Goal: Task Accomplishment & Management: Manage account settings

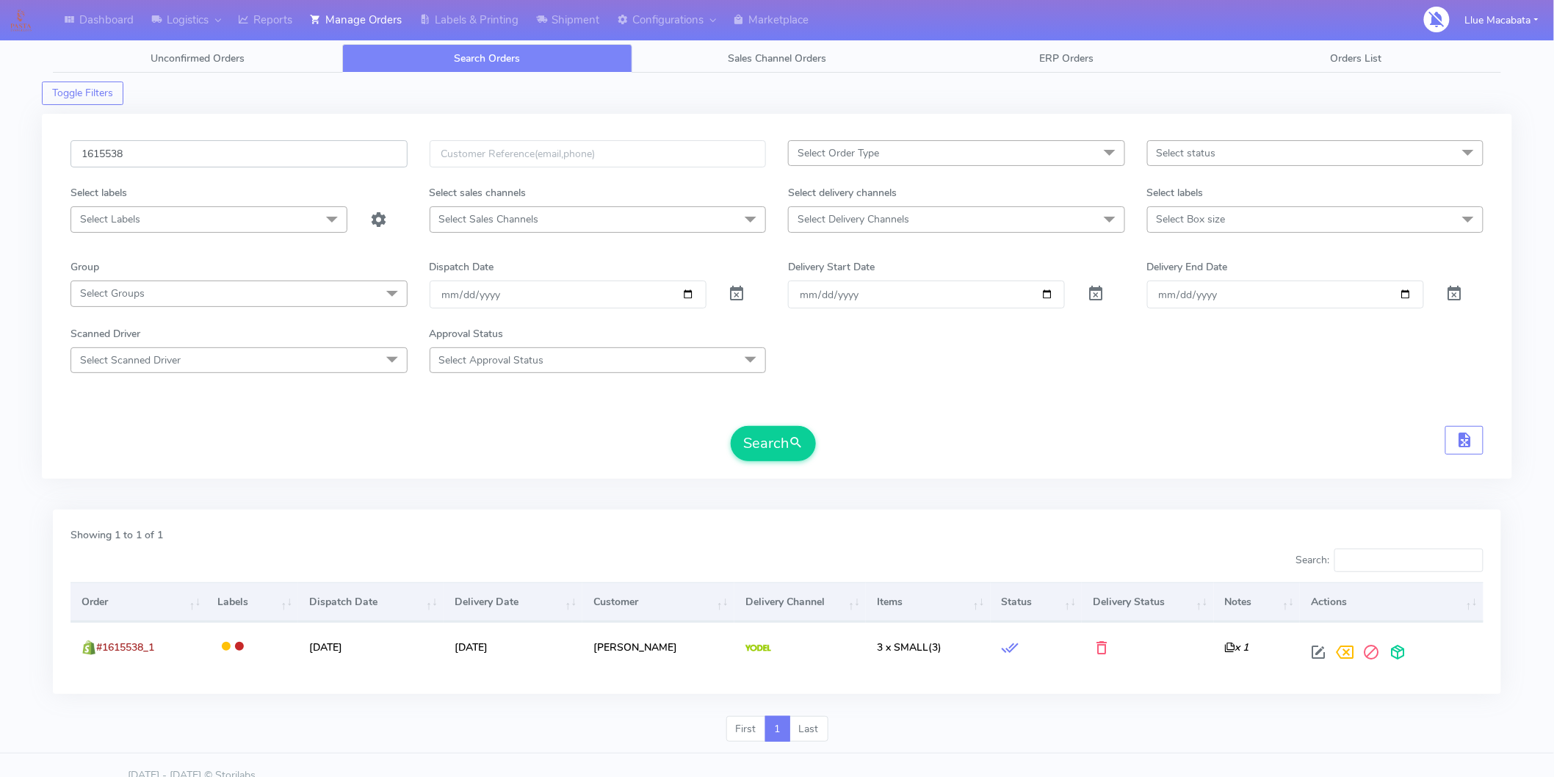
click at [204, 158] on input "1615538" at bounding box center [239, 153] width 337 height 27
paste input "132"
type input "1615132"
click at [765, 457] on button "Search" at bounding box center [773, 443] width 85 height 35
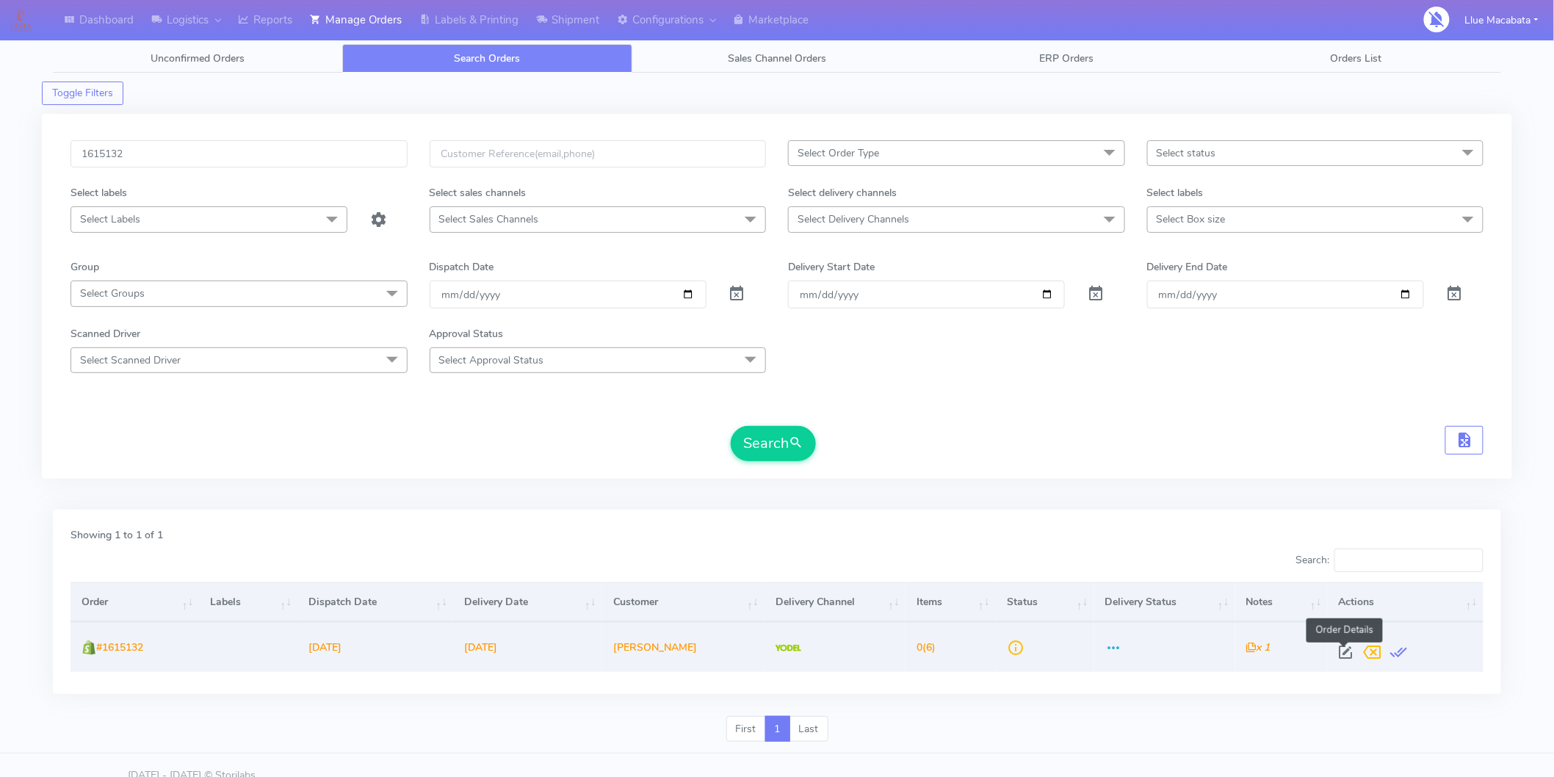
click at [1349, 649] on span at bounding box center [1346, 656] width 26 height 14
select select "5"
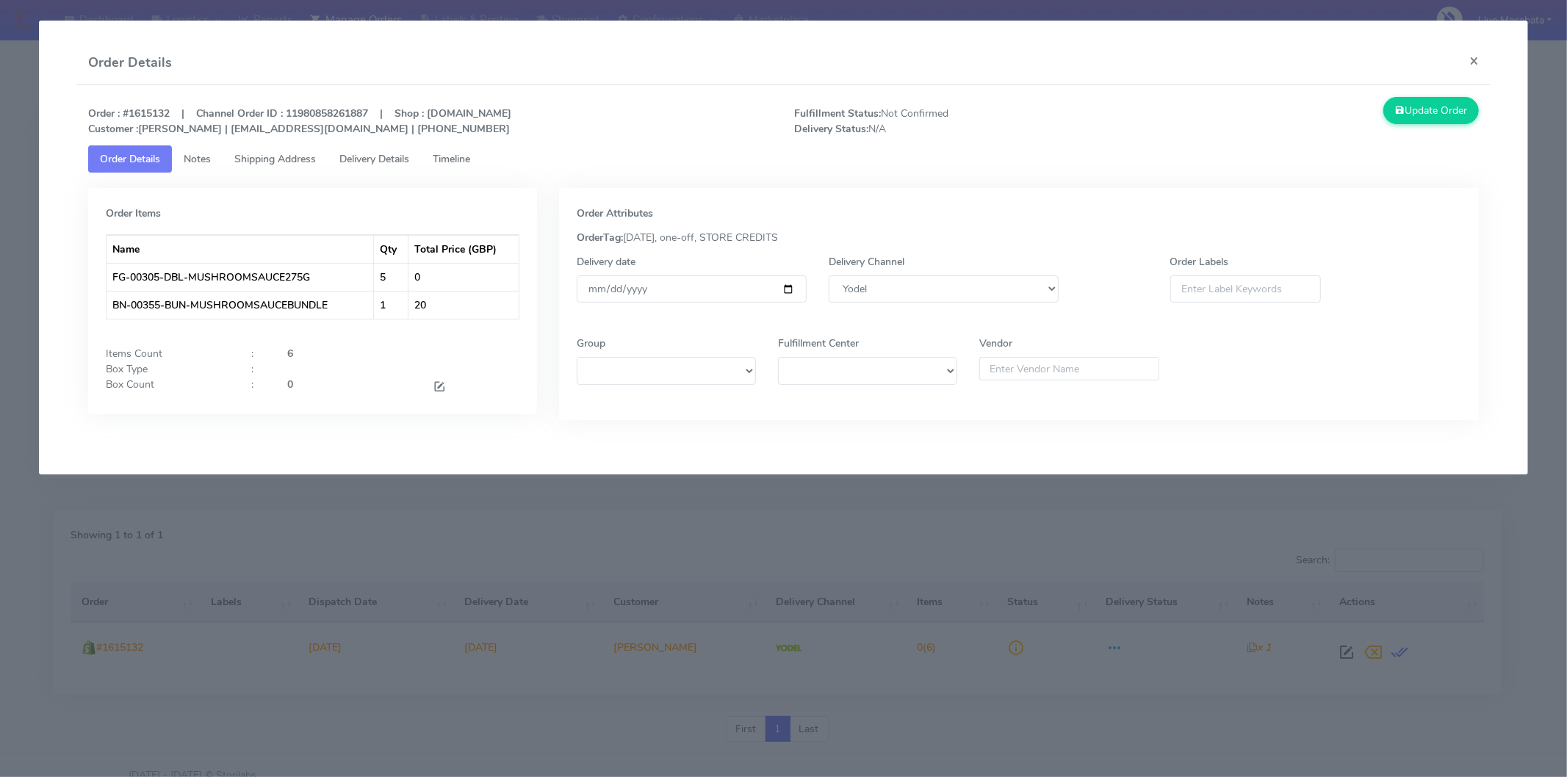
click at [458, 162] on span "Timeline" at bounding box center [451, 159] width 37 height 14
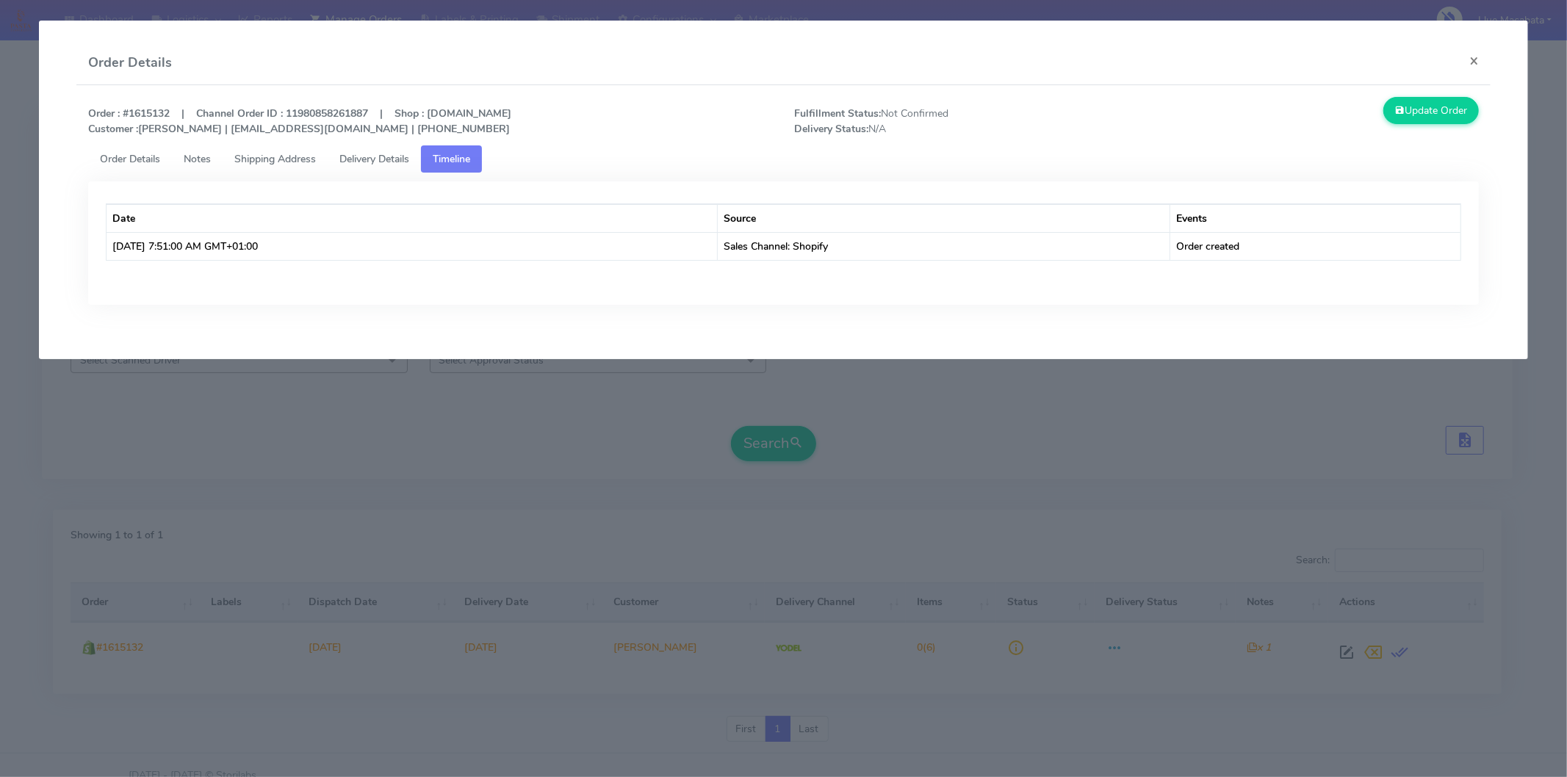
click at [404, 154] on span "Delivery Details" at bounding box center [374, 159] width 70 height 14
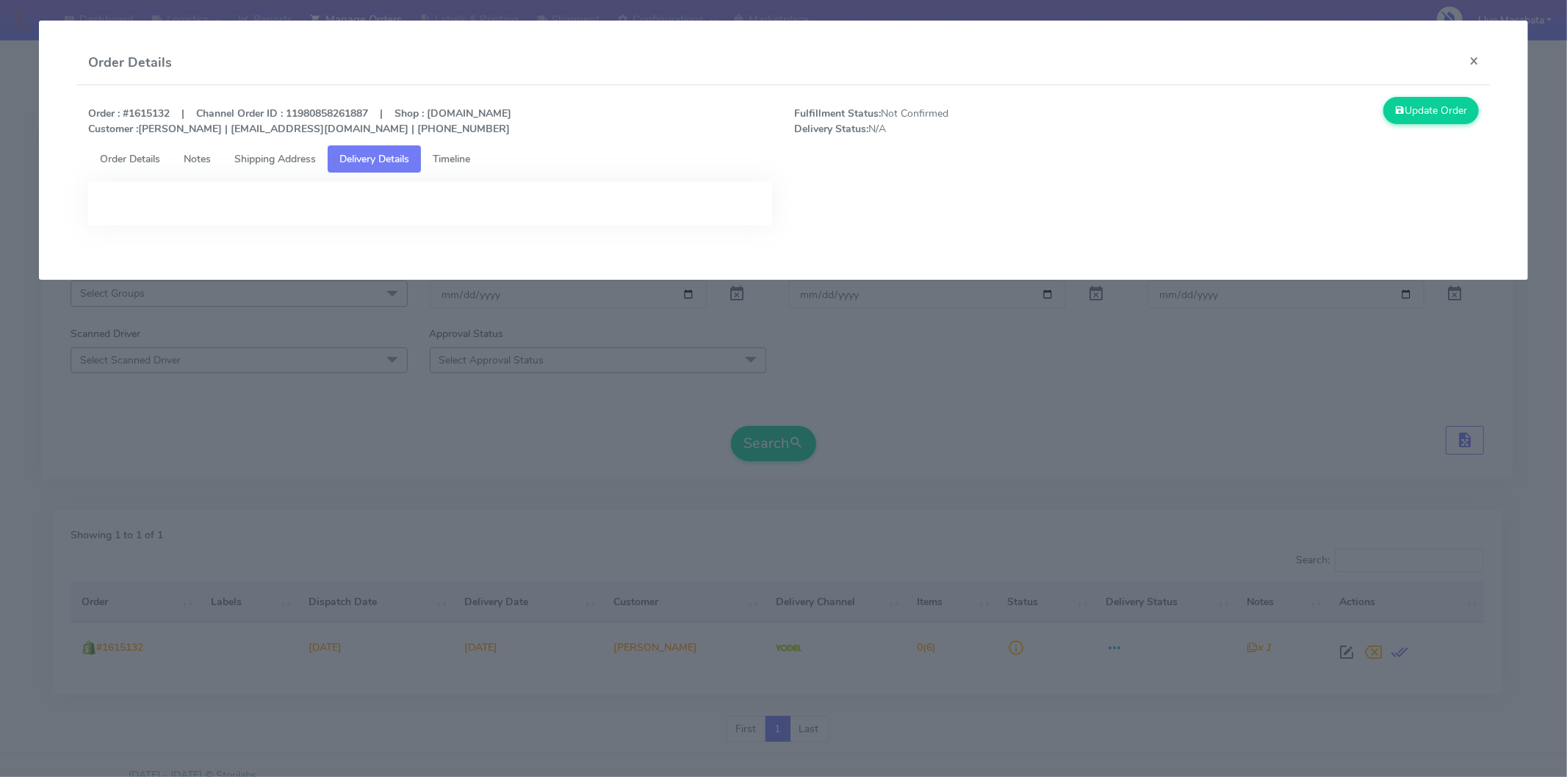
click at [284, 160] on span "Shipping Address" at bounding box center [275, 159] width 82 height 14
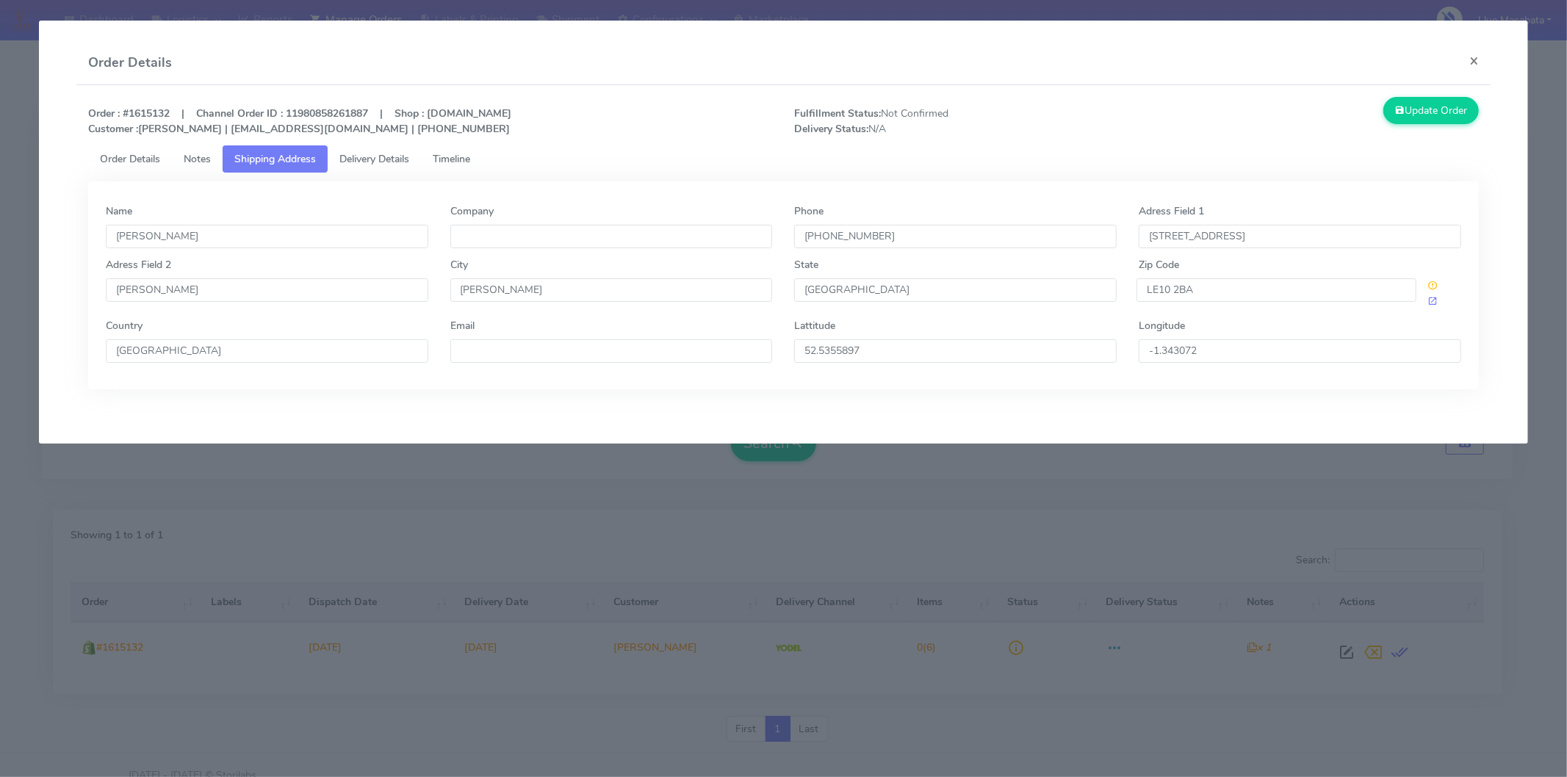
click at [204, 158] on span "Notes" at bounding box center [197, 159] width 27 height 14
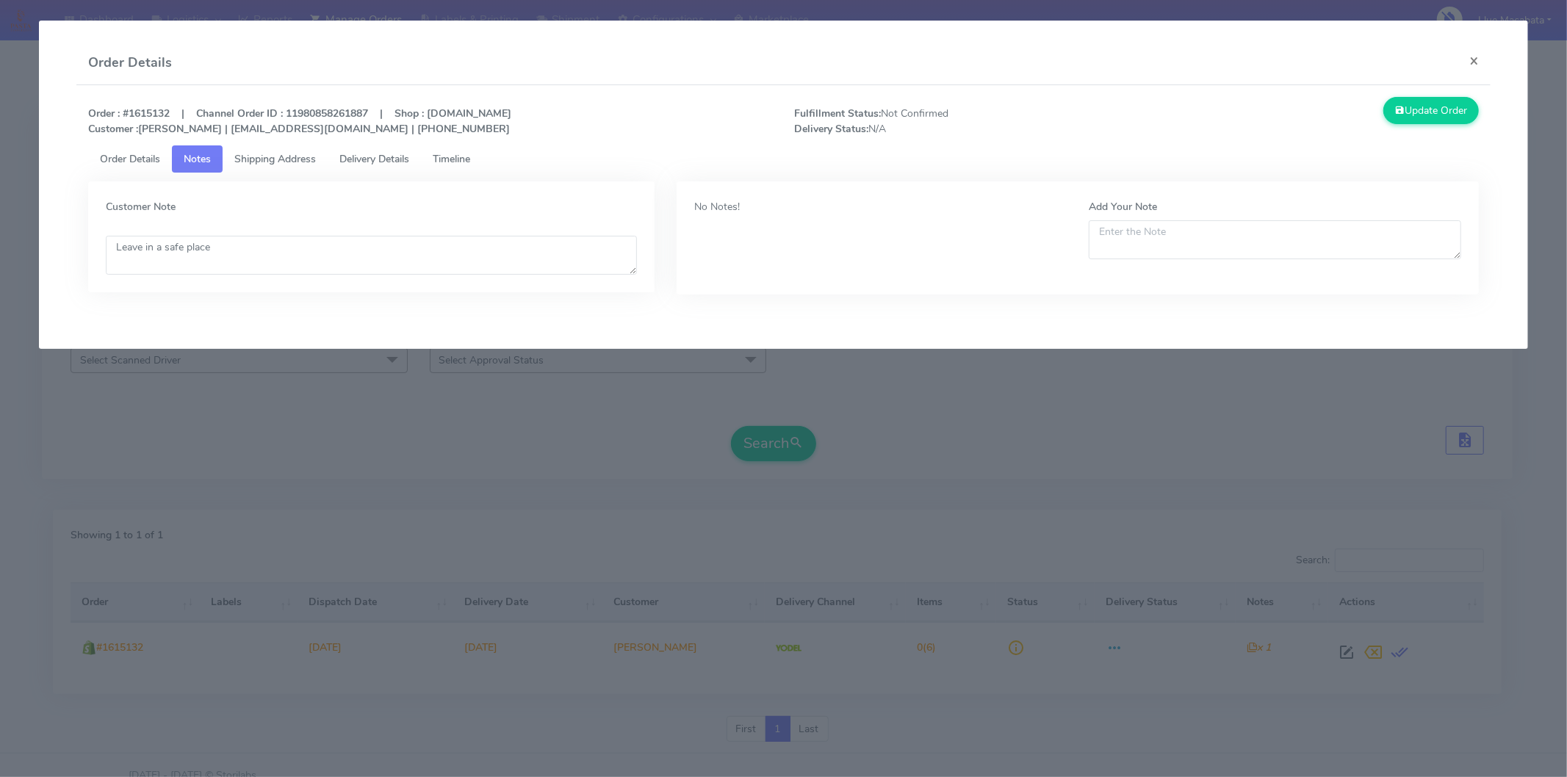
click at [126, 148] on link "Order Details" at bounding box center [130, 158] width 84 height 27
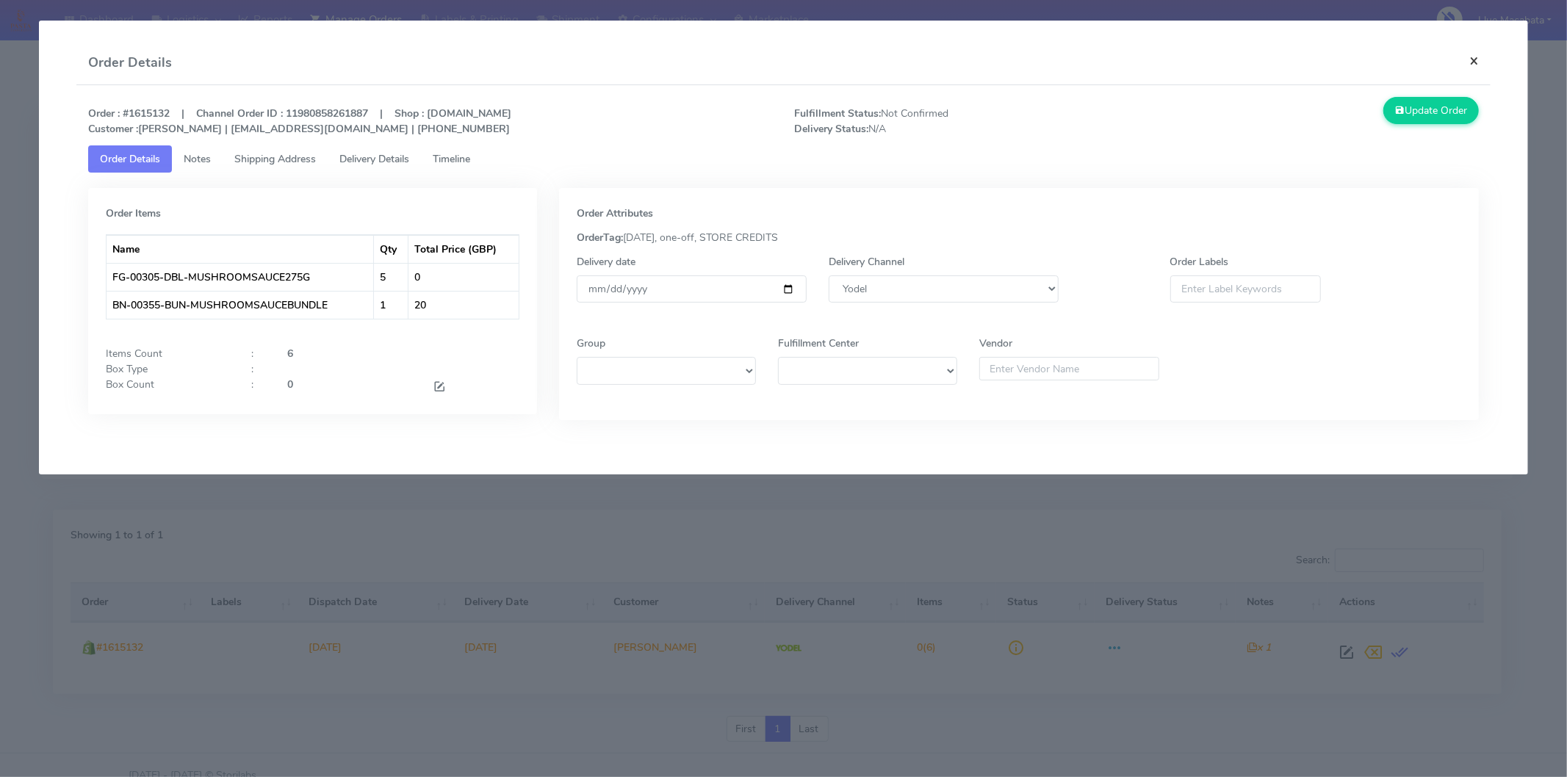
click at [1467, 54] on button "×" at bounding box center [1473, 60] width 33 height 39
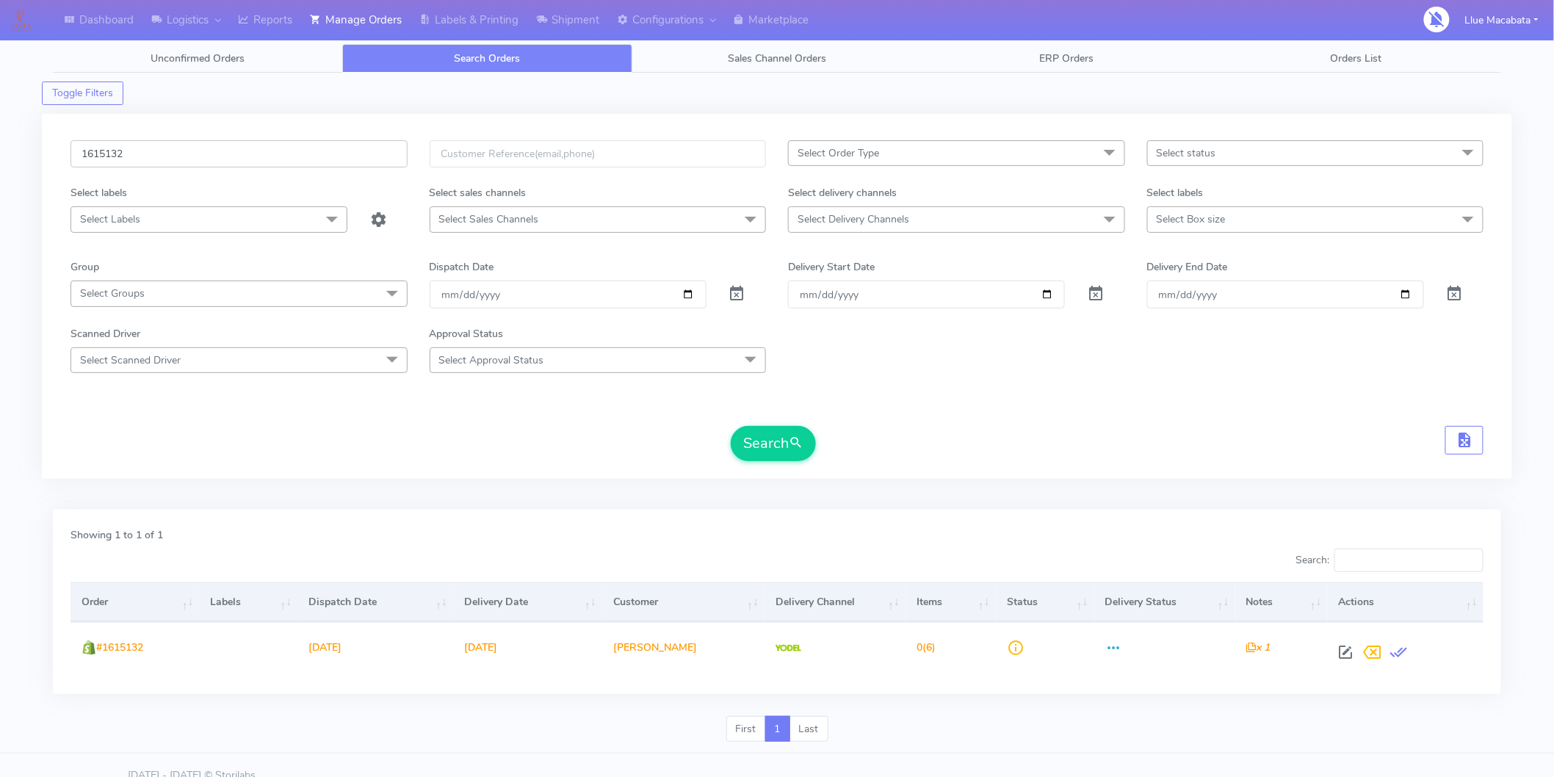
click at [159, 159] on input "1615132" at bounding box center [239, 153] width 337 height 27
paste input "6021"
type input "1616021"
click at [768, 442] on button "Search" at bounding box center [773, 443] width 85 height 35
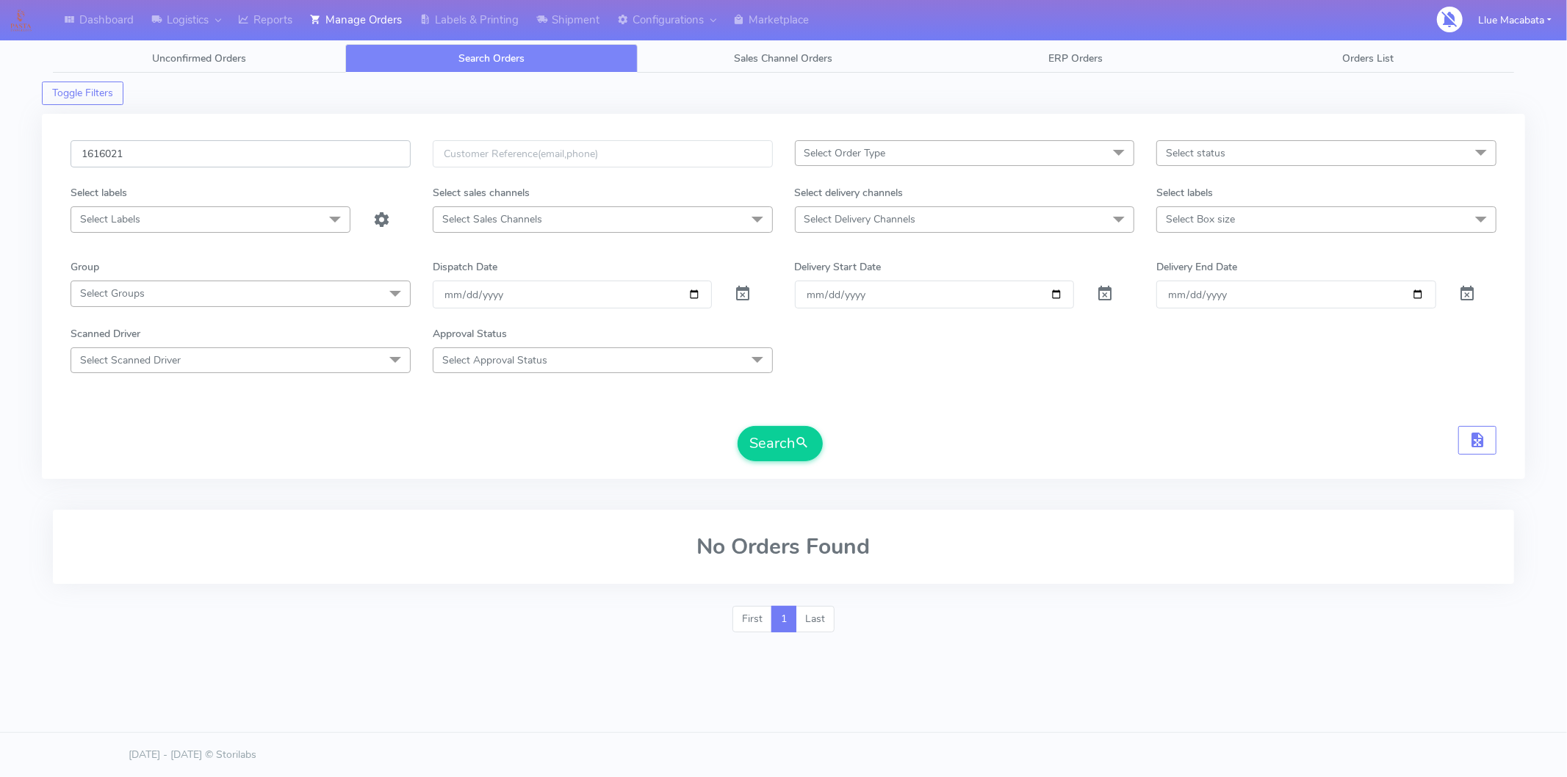
click at [234, 147] on input "1616021" at bounding box center [241, 153] width 340 height 27
click at [768, 430] on button "Search" at bounding box center [779, 443] width 85 height 35
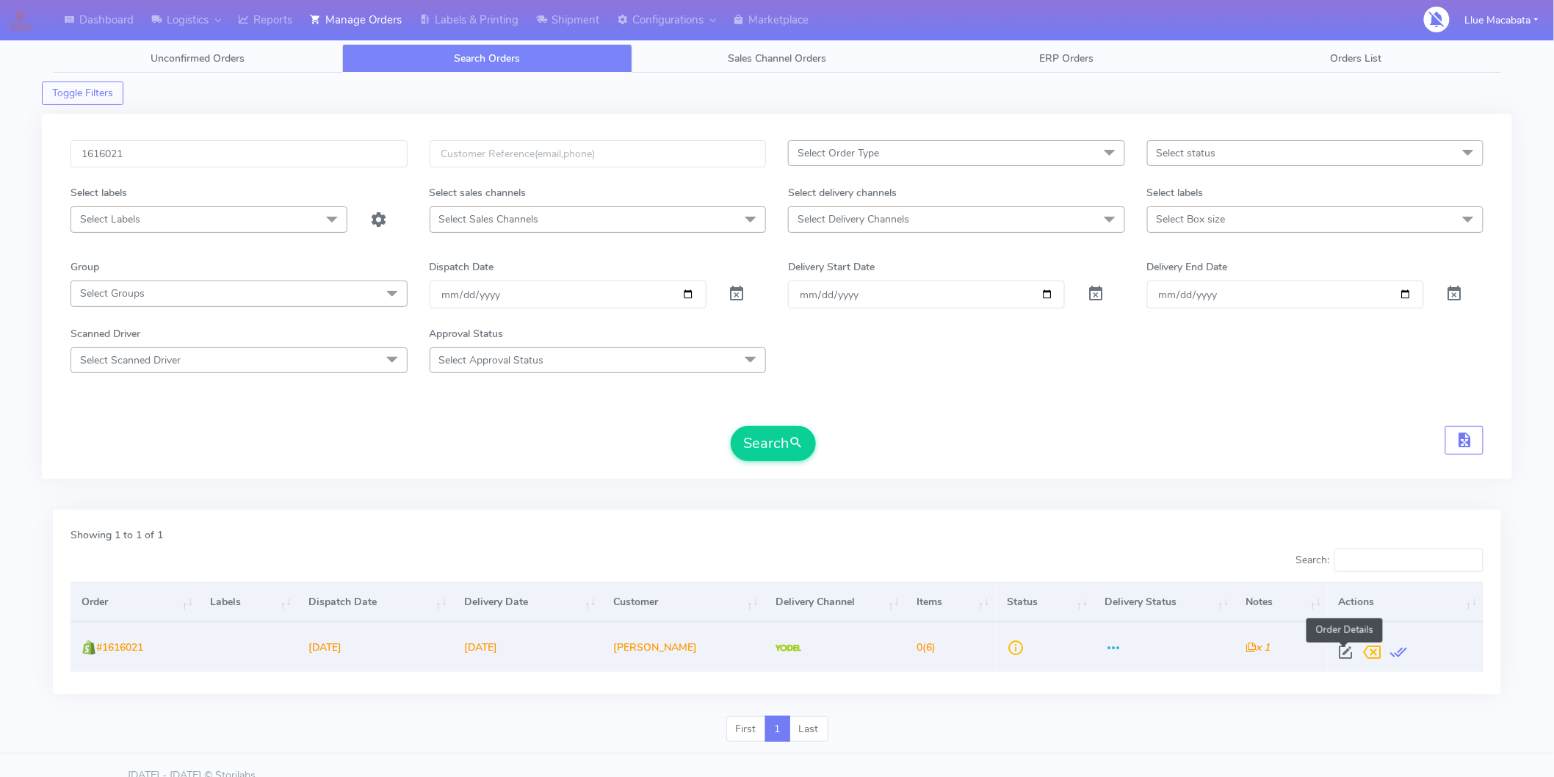
click at [1335, 649] on span at bounding box center [1346, 656] width 26 height 14
select select "5"
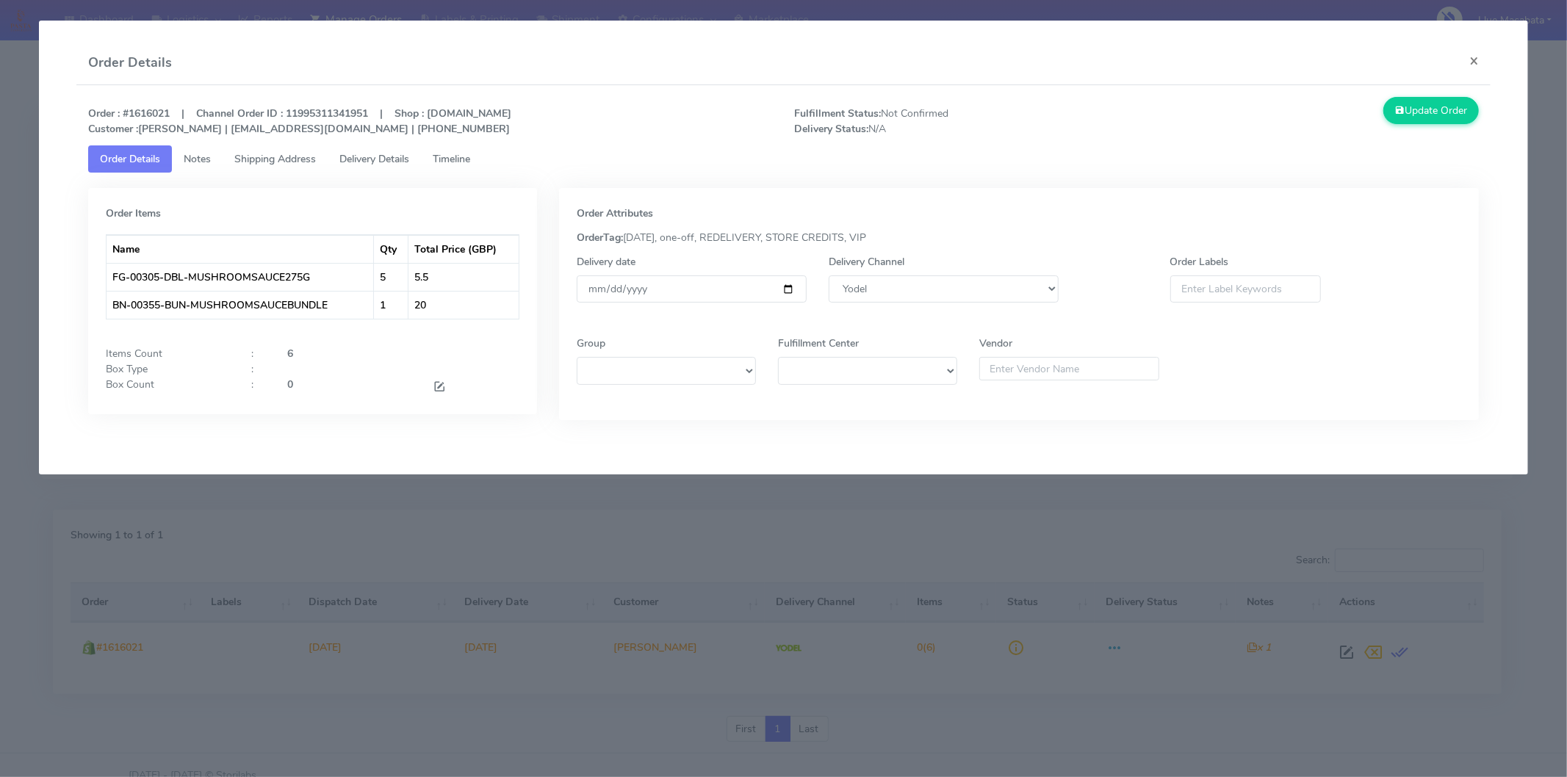
click at [442, 164] on span "Timeline" at bounding box center [451, 159] width 37 height 14
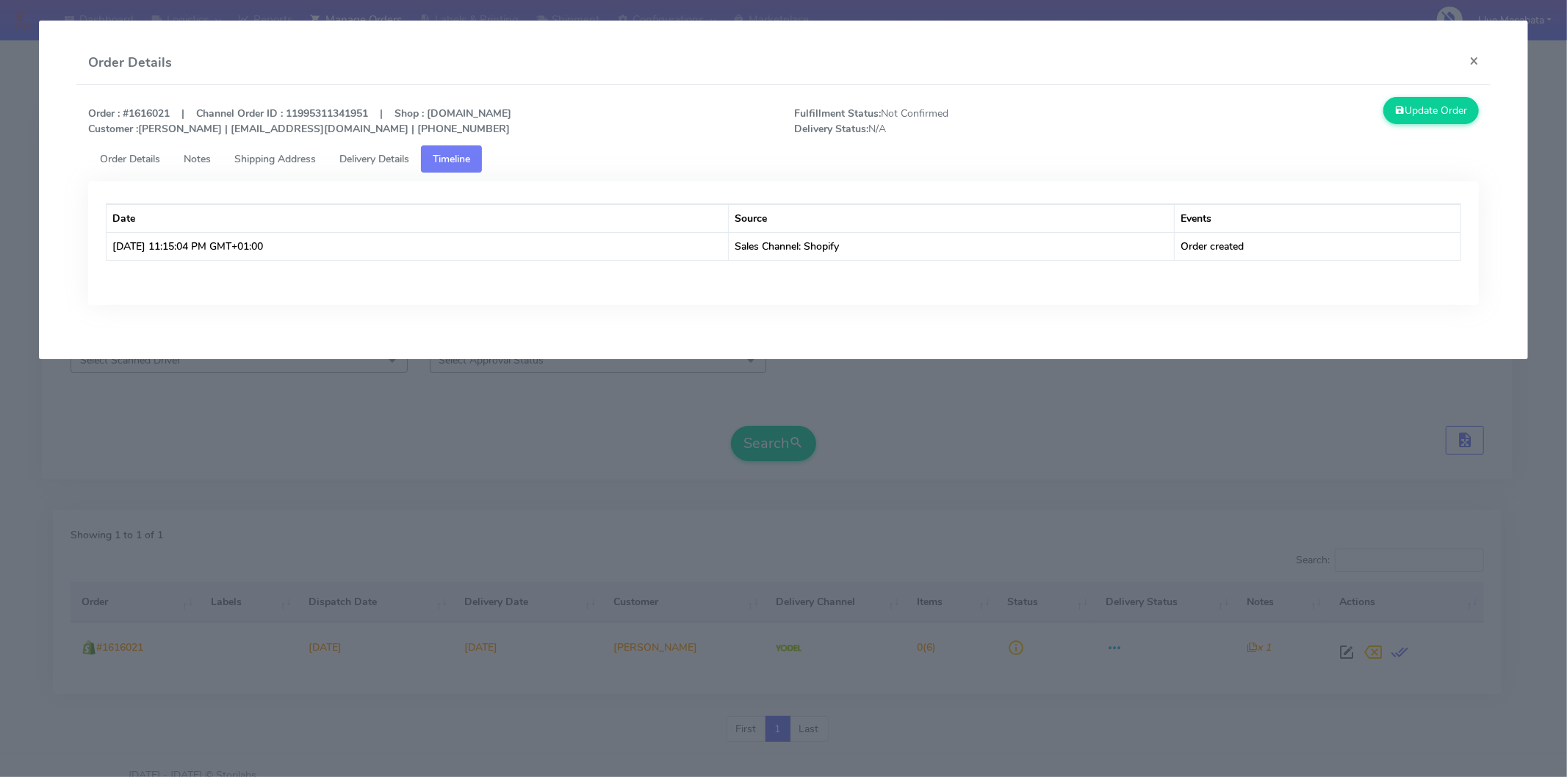
click at [372, 158] on span "Delivery Details" at bounding box center [374, 159] width 70 height 14
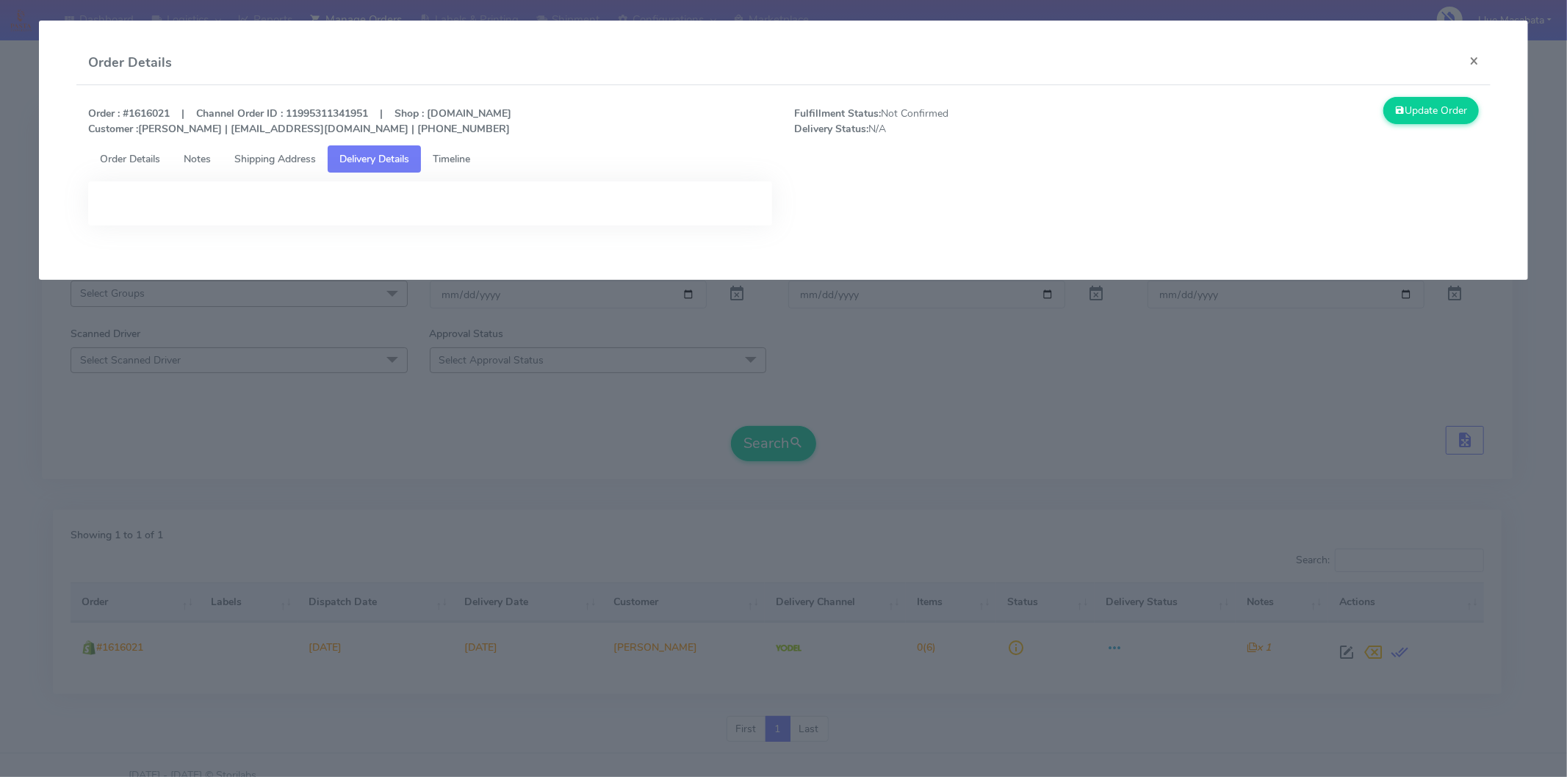
click at [281, 158] on span "Shipping Address" at bounding box center [275, 159] width 82 height 14
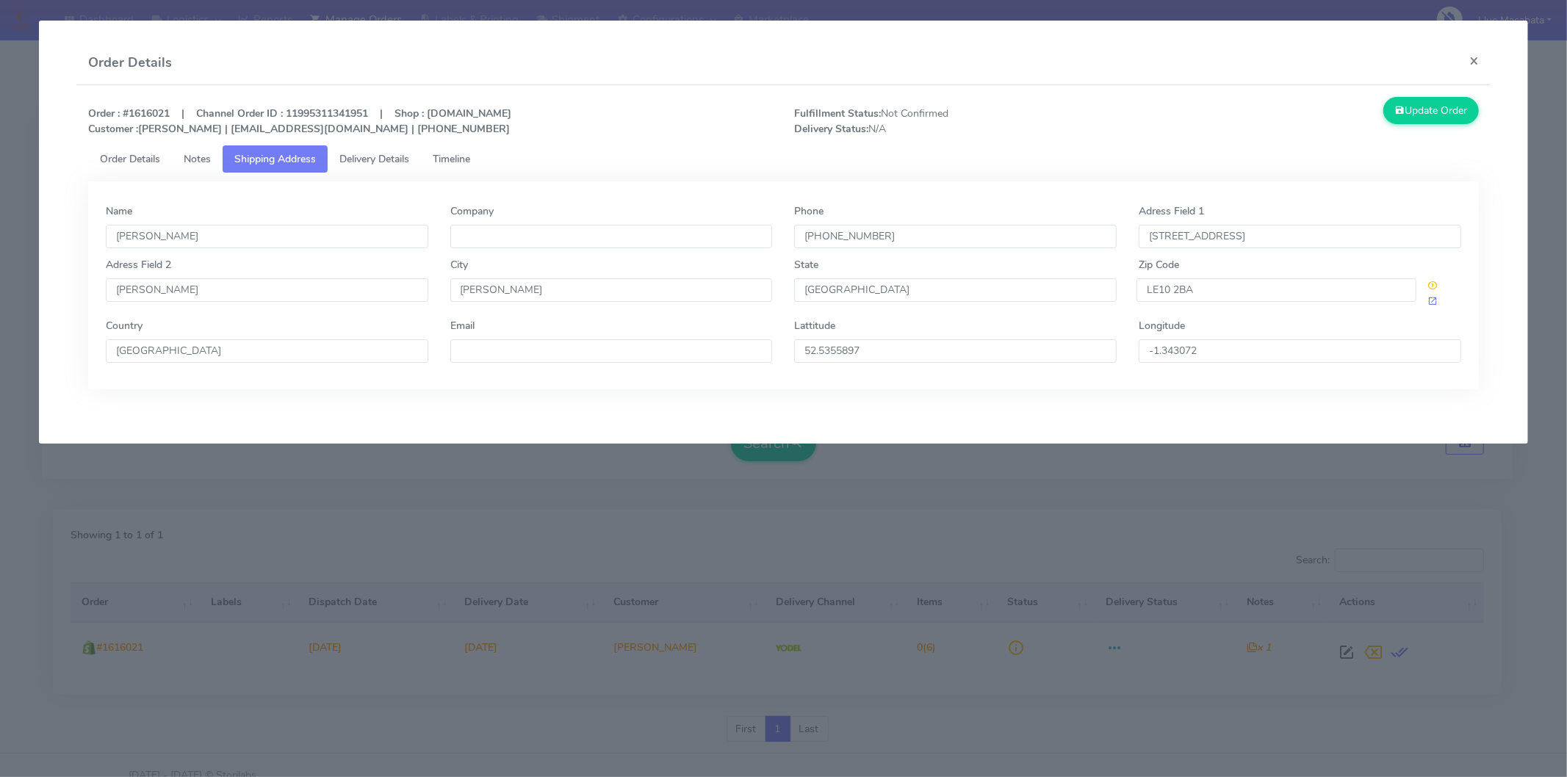
click at [194, 162] on span "Notes" at bounding box center [197, 159] width 27 height 14
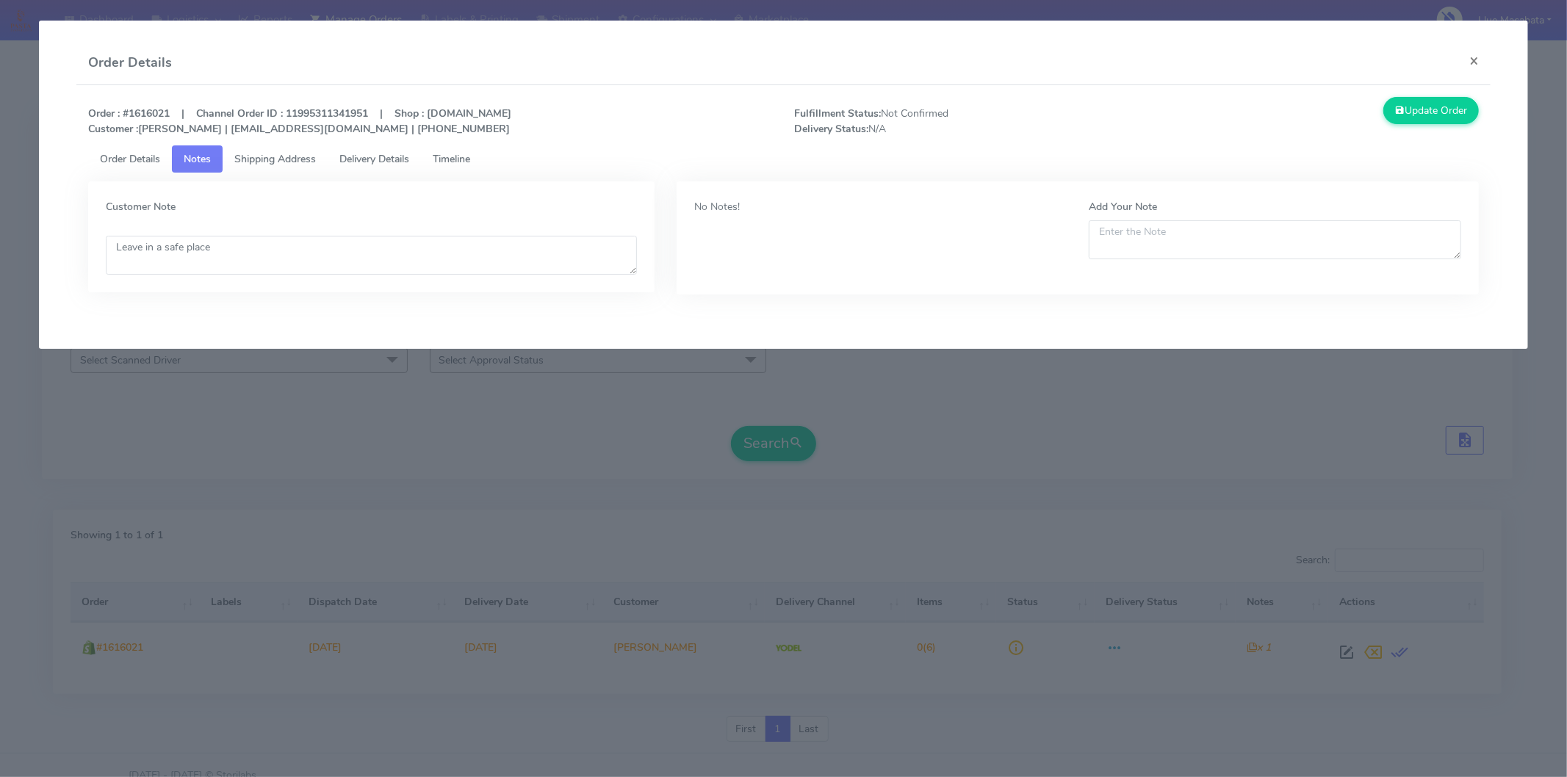
click at [99, 166] on link "Order Details" at bounding box center [130, 158] width 84 height 27
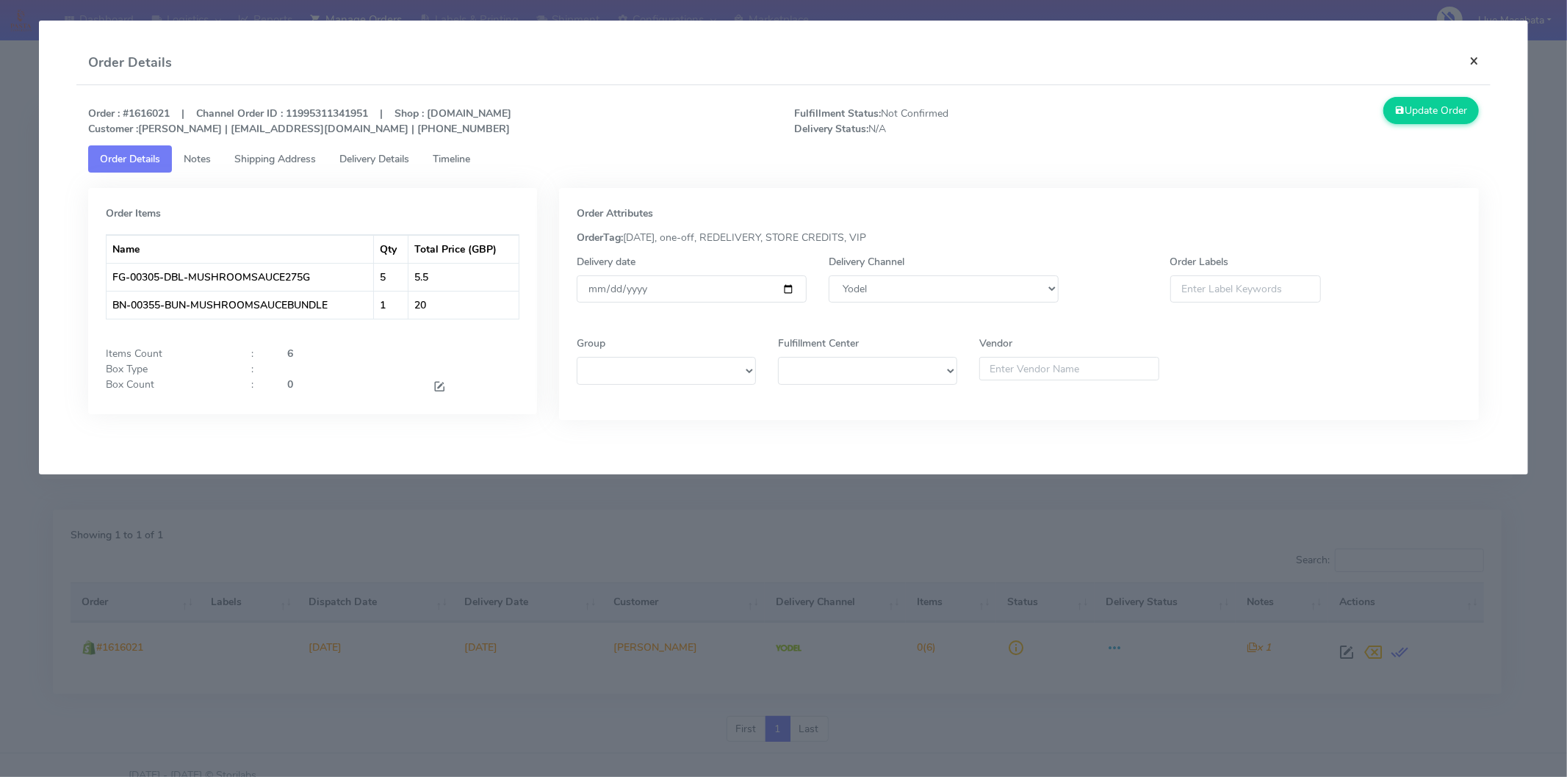
click at [1476, 62] on button "×" at bounding box center [1473, 60] width 33 height 39
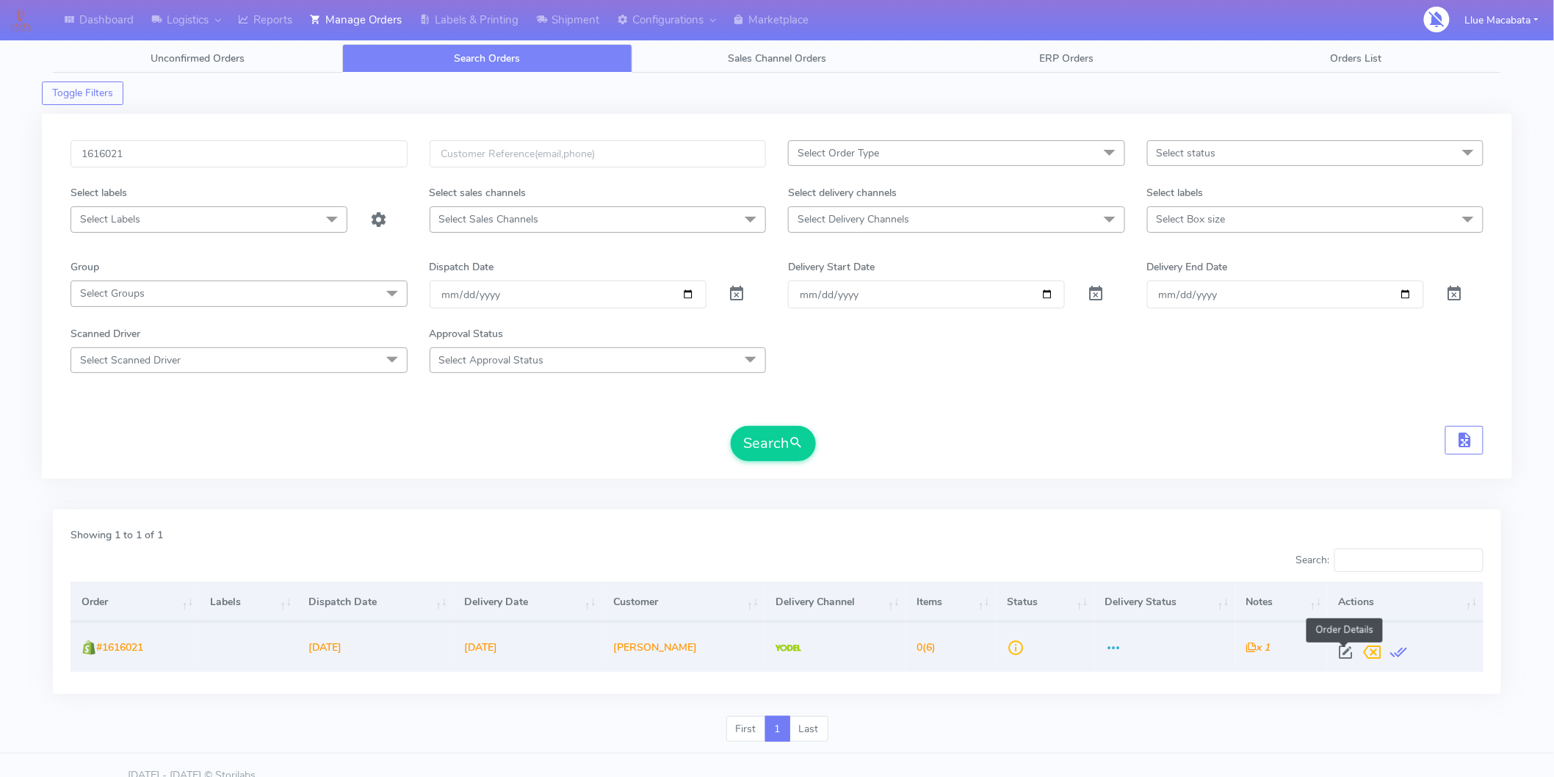
click at [1350, 649] on span at bounding box center [1346, 656] width 26 height 14
select select "5"
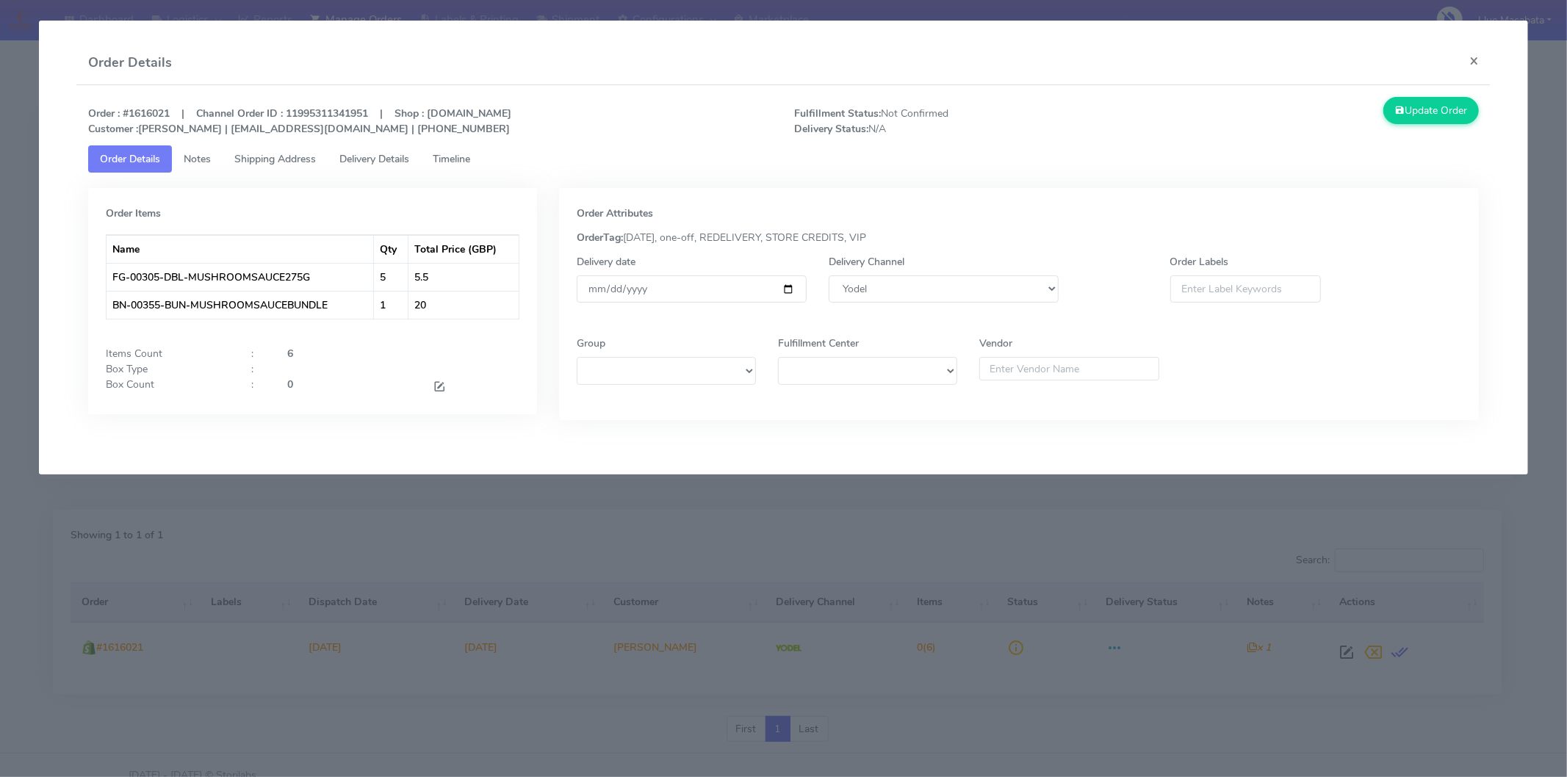
click at [470, 156] on span "Timeline" at bounding box center [451, 159] width 37 height 14
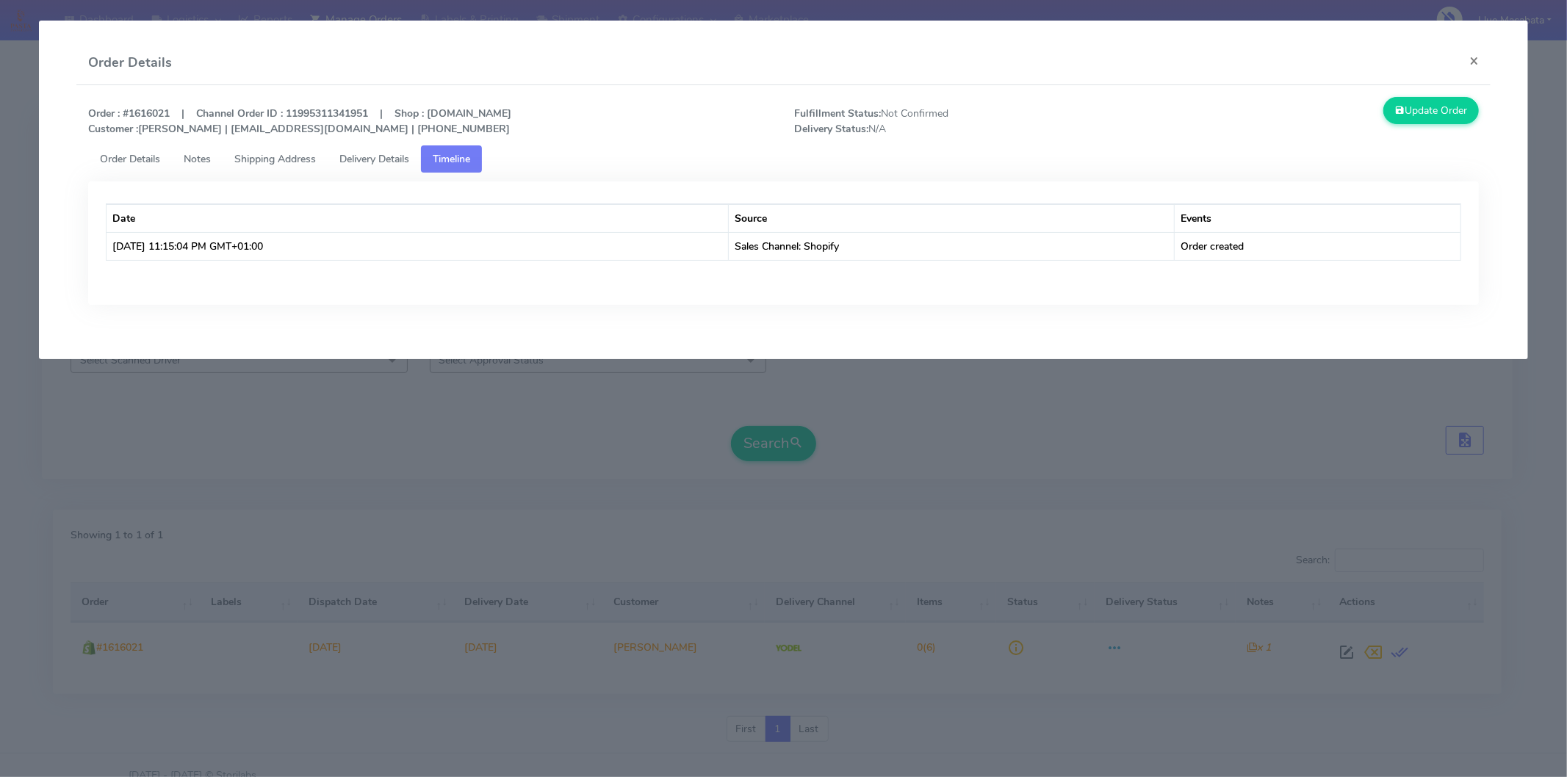
click at [112, 140] on div "Order : #1616021 | Channel Order ID : 11995311341951 | Shop : [DOMAIN_NAME] Cus…" at bounding box center [783, 121] width 1412 height 48
click at [109, 162] on span "Order Details" at bounding box center [130, 159] width 60 height 14
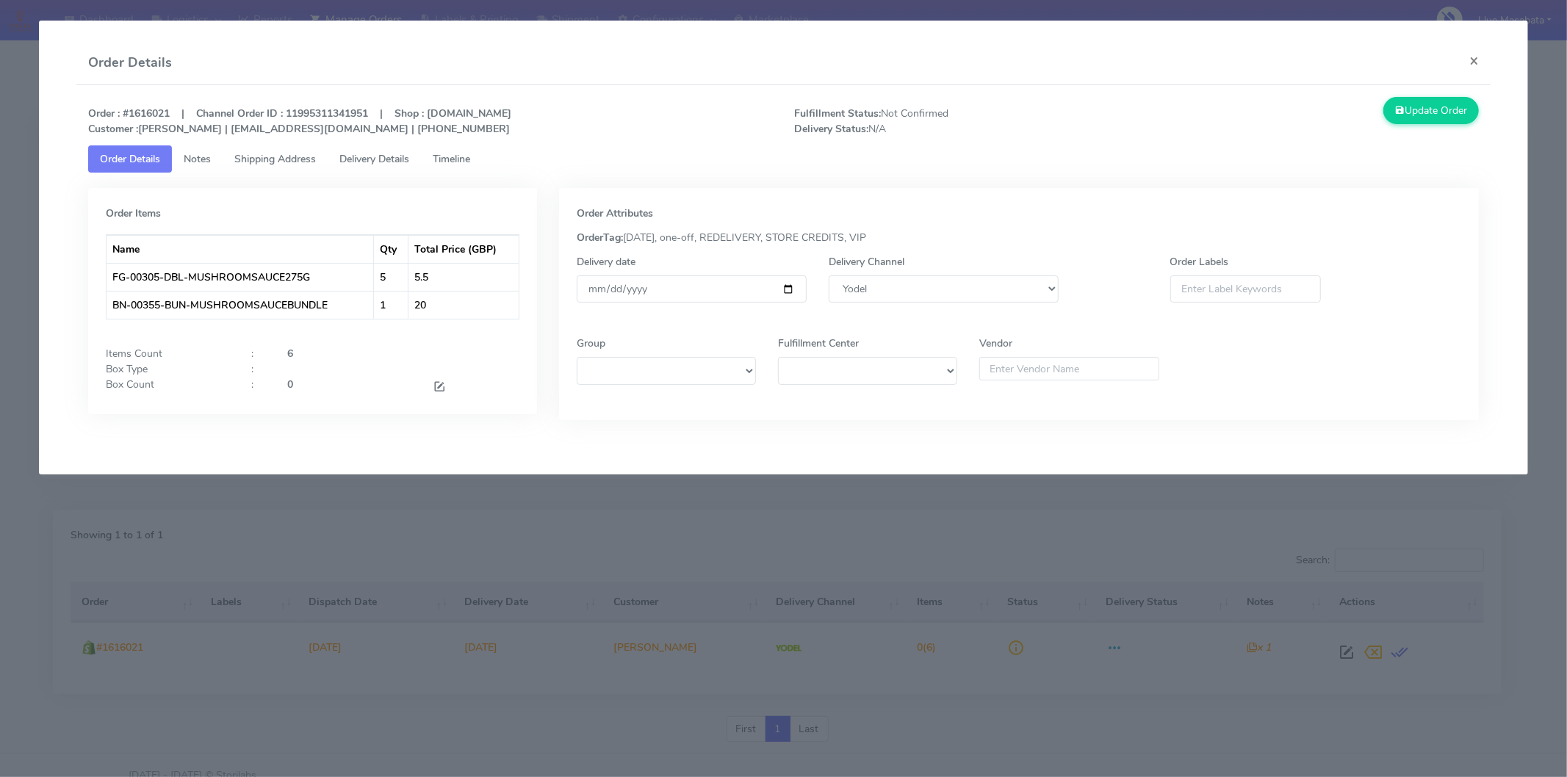
click at [194, 160] on span "Notes" at bounding box center [197, 159] width 27 height 14
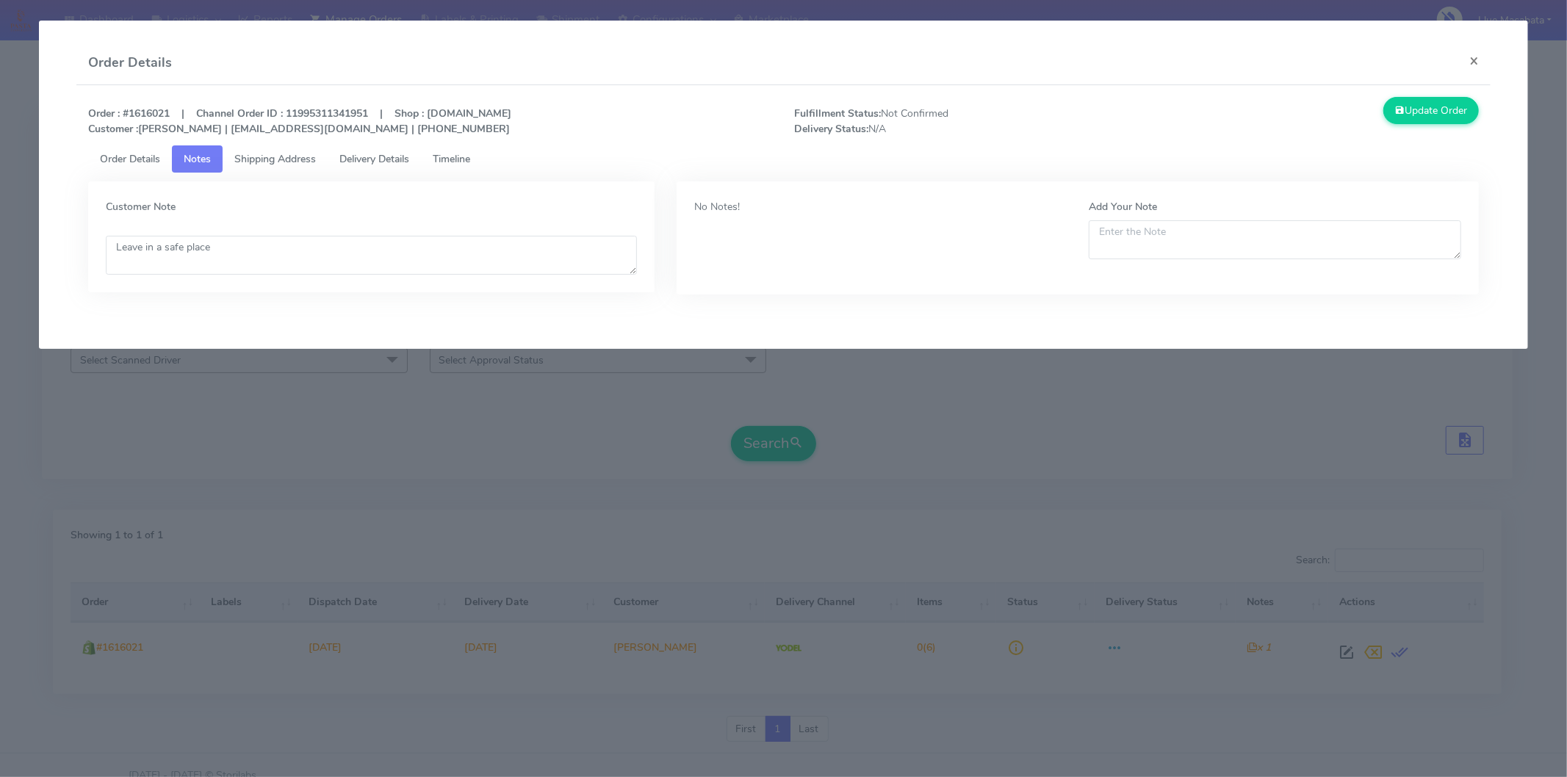
click at [274, 160] on span "Shipping Address" at bounding box center [275, 159] width 82 height 14
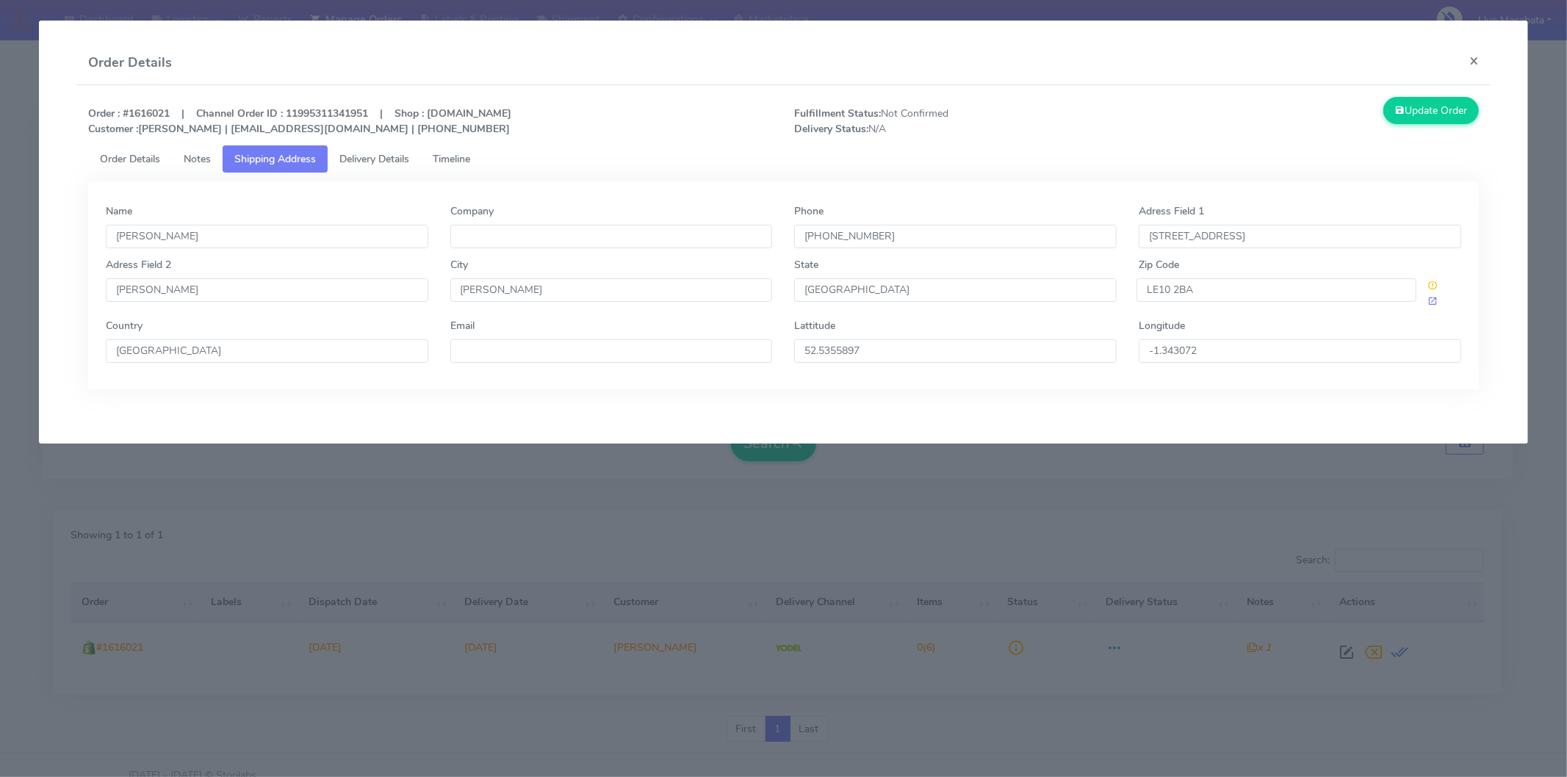
click at [403, 165] on span "Delivery Details" at bounding box center [374, 159] width 70 height 14
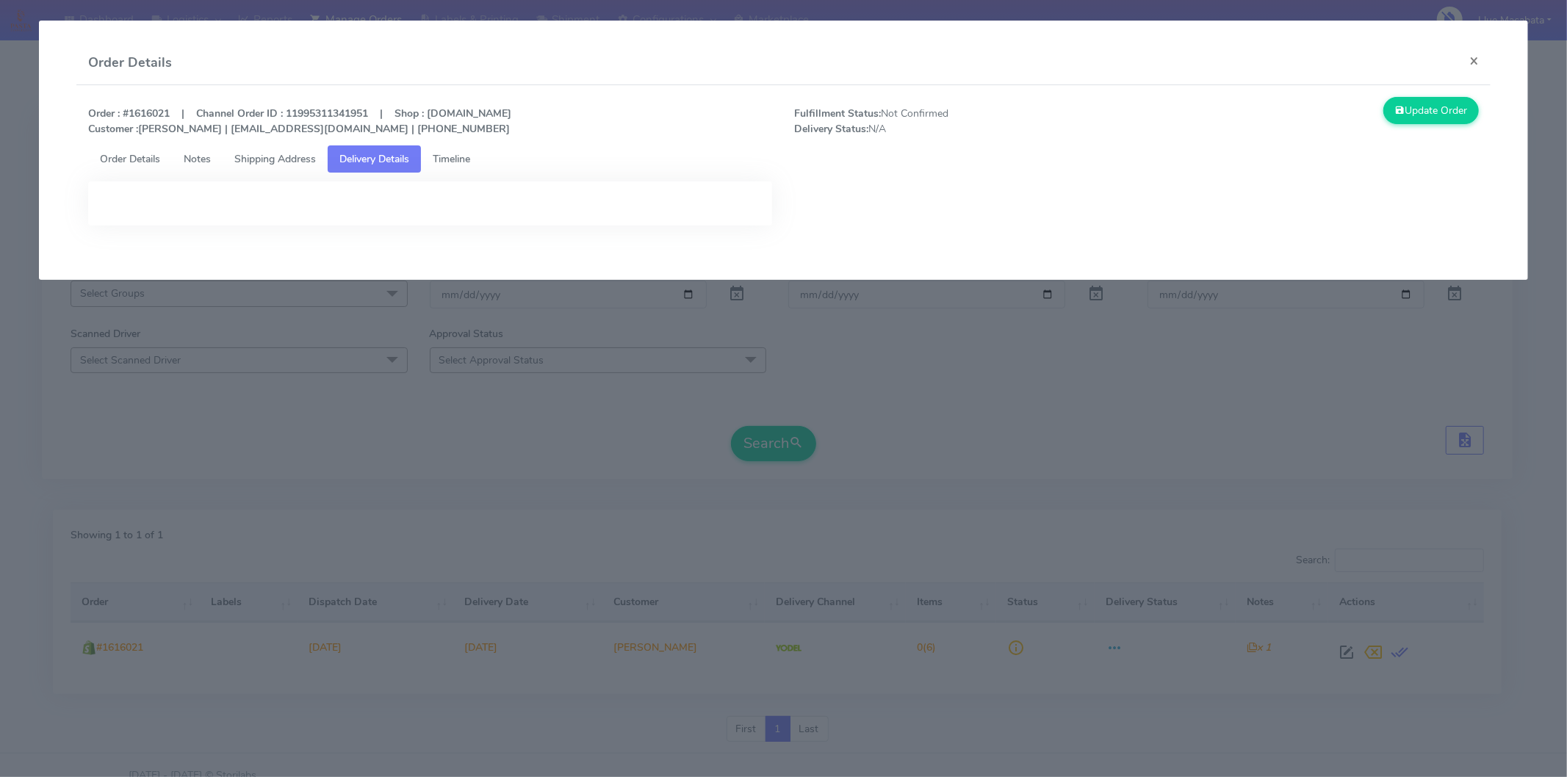
click at [458, 155] on span "Timeline" at bounding box center [451, 159] width 37 height 14
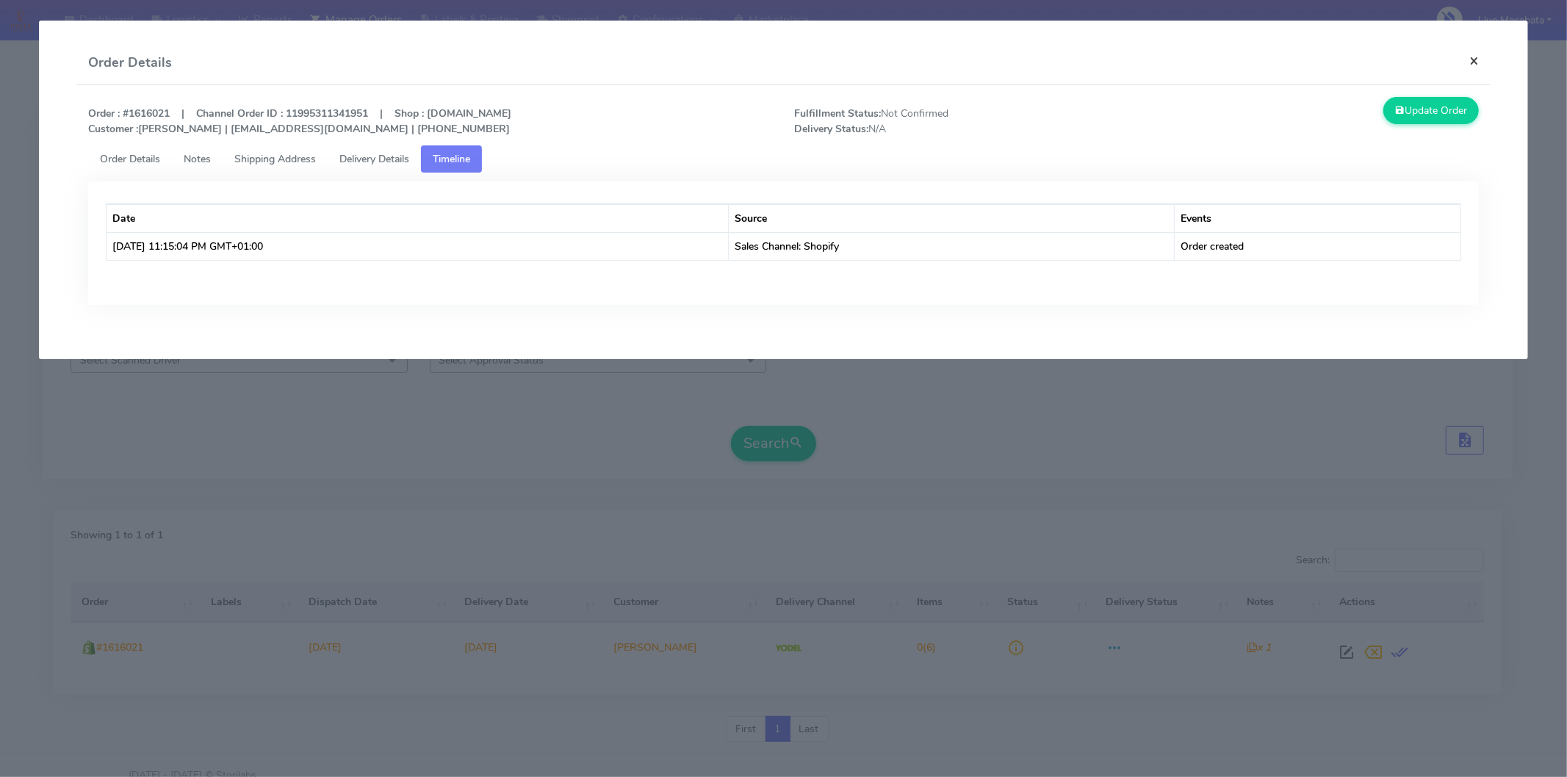
click at [1478, 57] on button "×" at bounding box center [1473, 60] width 33 height 39
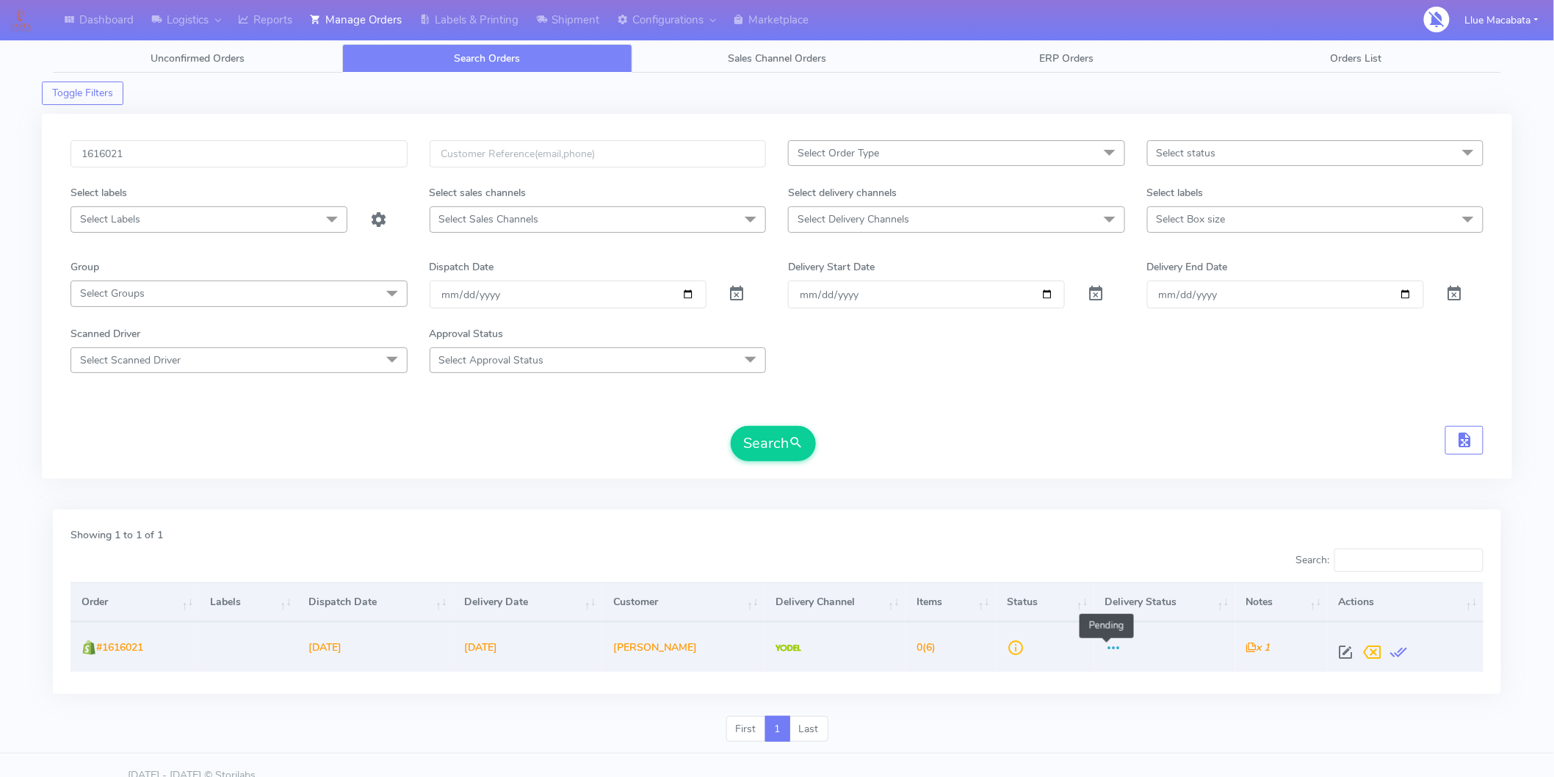
click at [1105, 652] on span at bounding box center [1114, 651] width 18 height 14
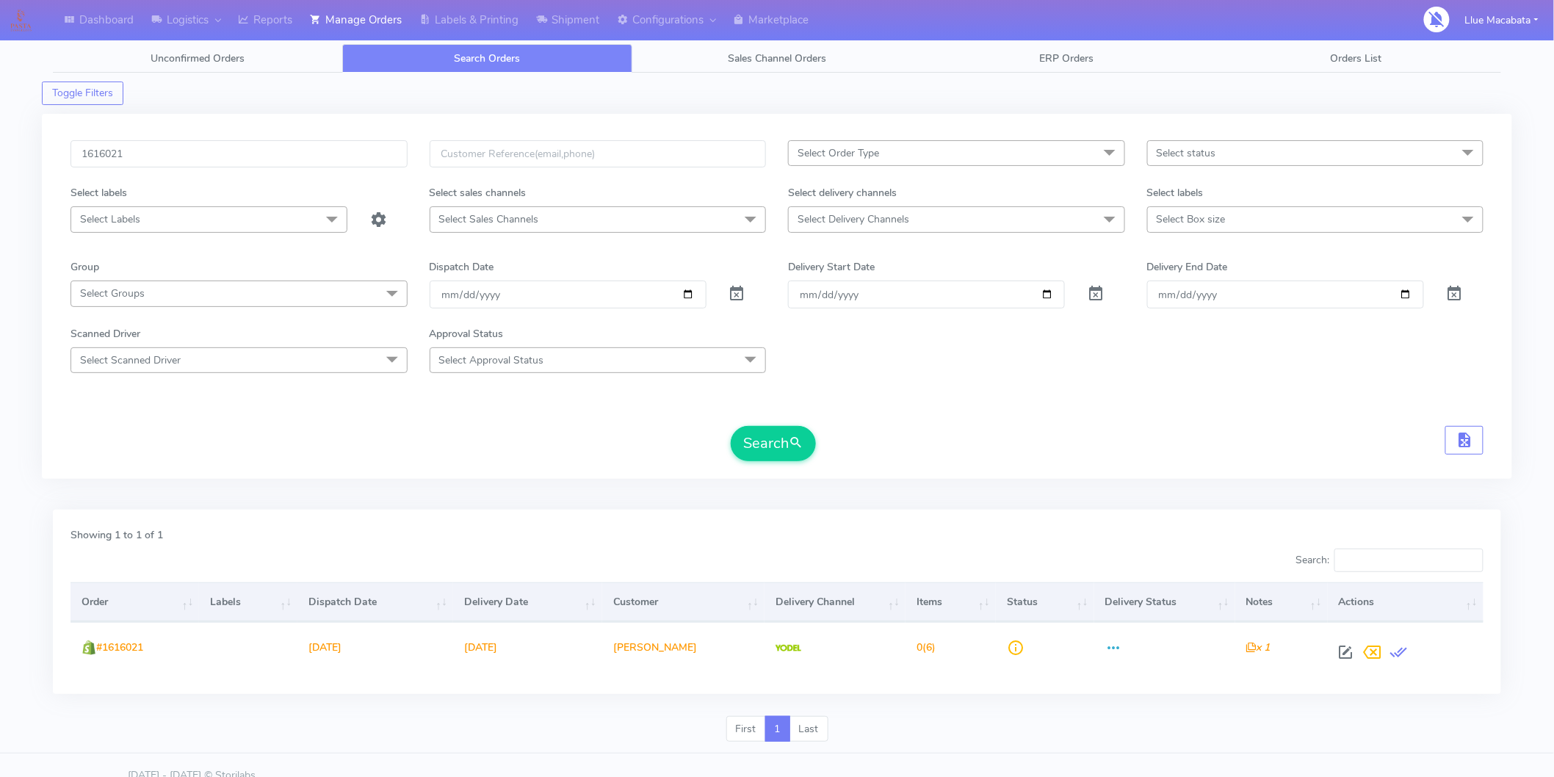
click at [986, 443] on div "Search" at bounding box center [777, 443] width 1413 height 35
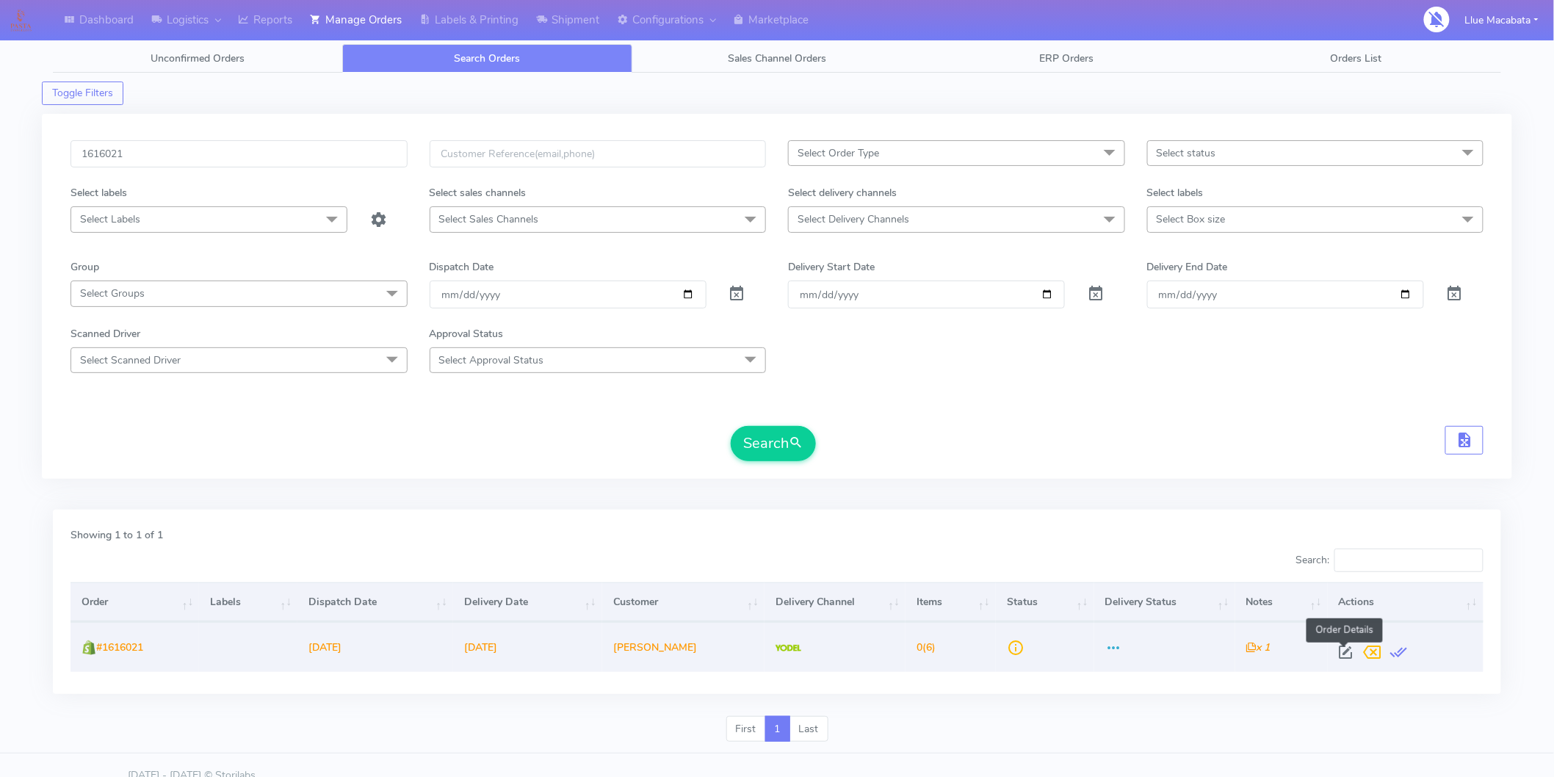
click at [1338, 652] on span at bounding box center [1346, 656] width 26 height 14
select select "5"
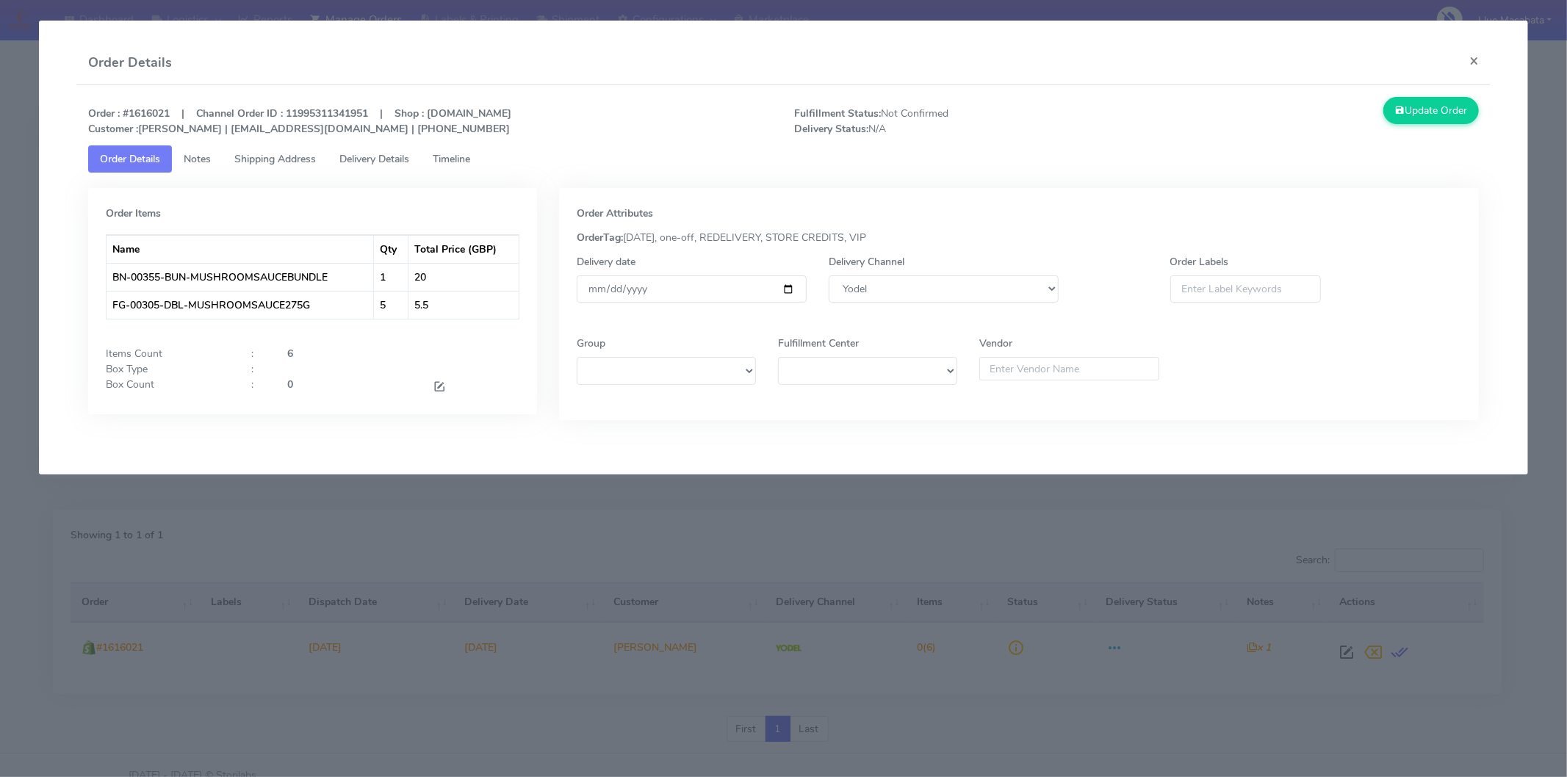
click at [470, 159] on span "Timeline" at bounding box center [451, 159] width 37 height 14
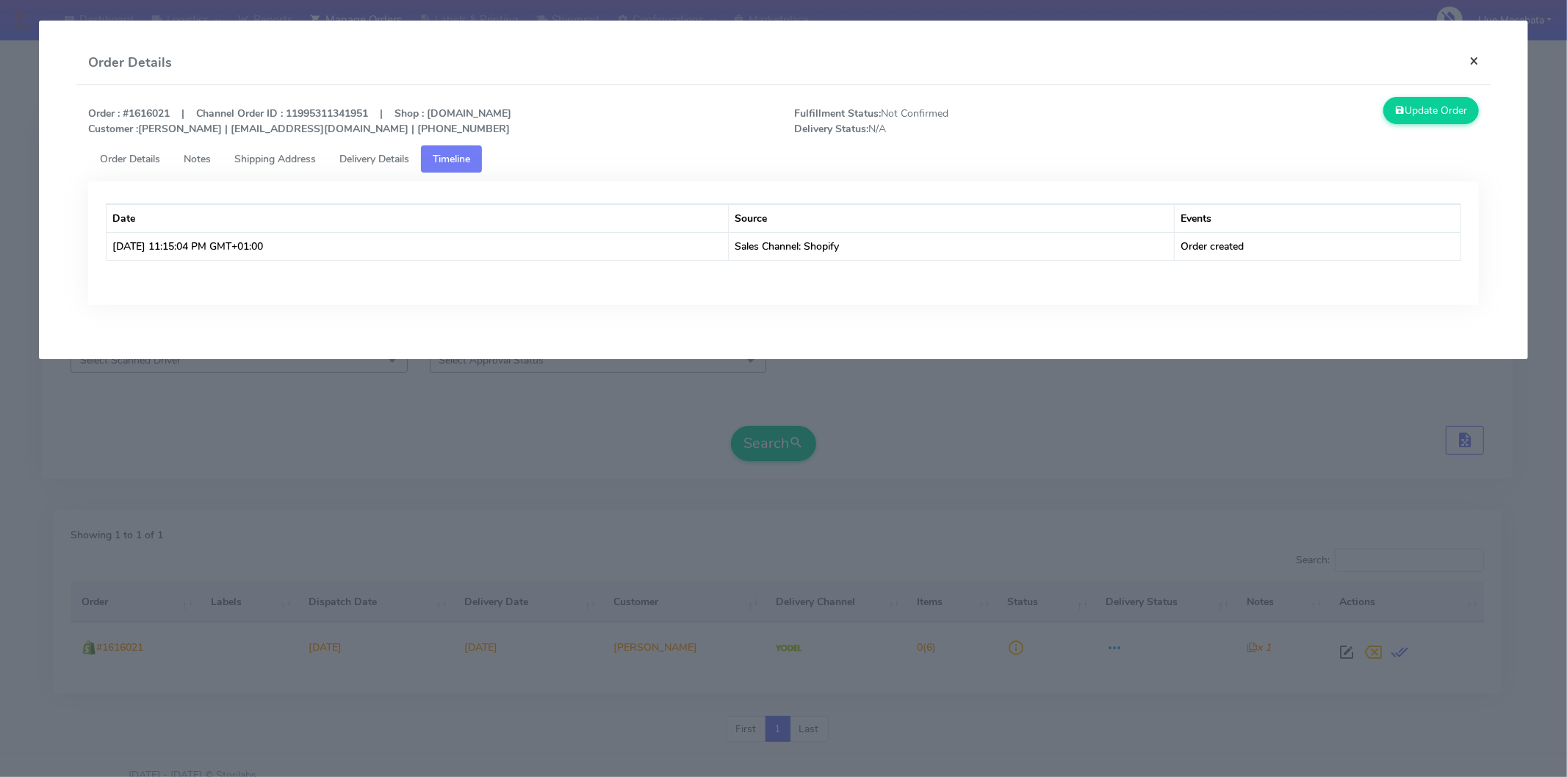
click at [1481, 65] on button "×" at bounding box center [1473, 60] width 33 height 39
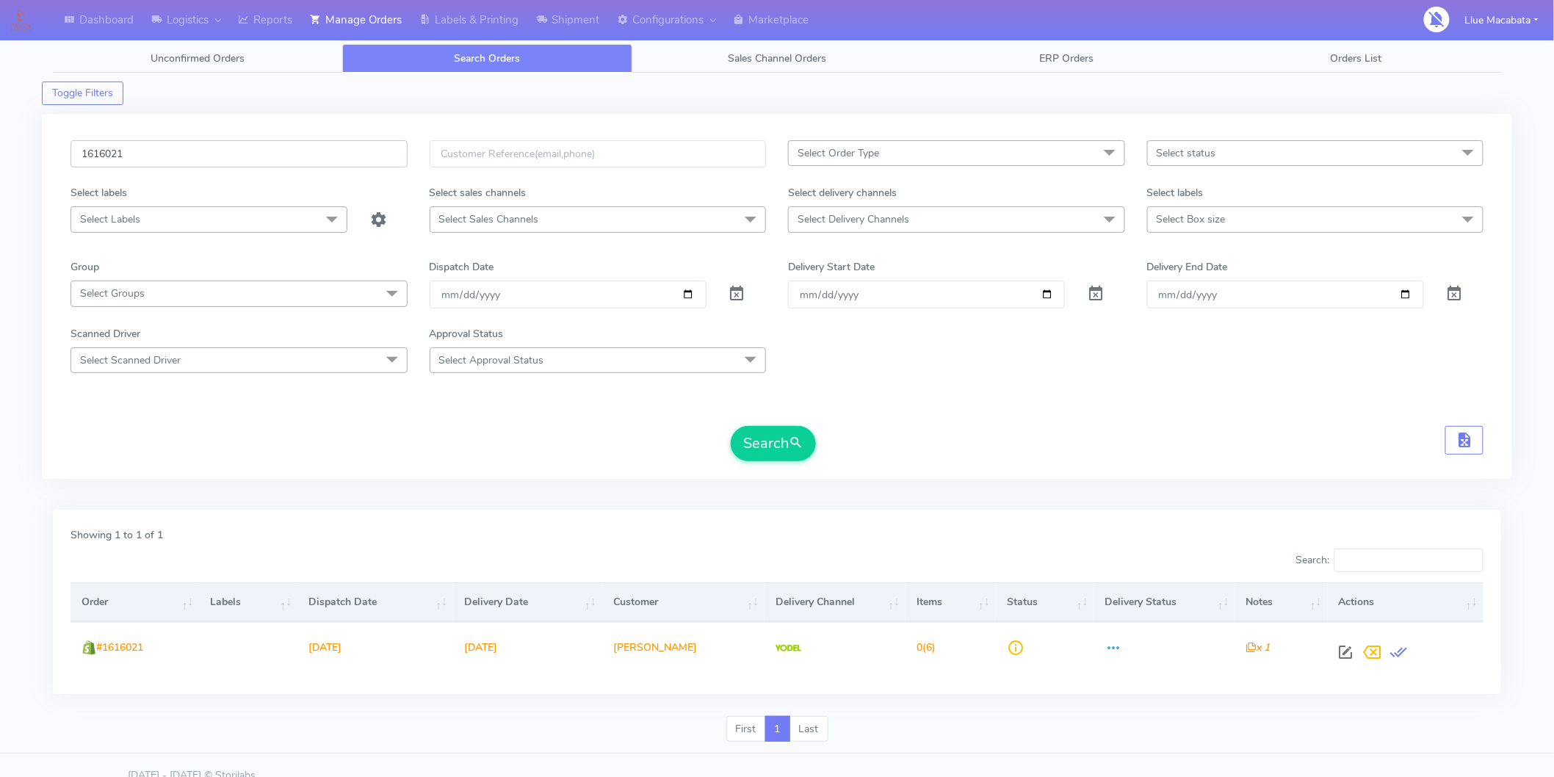
click at [170, 157] on input "1616021" at bounding box center [239, 153] width 337 height 27
paste input "5132"
type input "1615132"
click at [731, 426] on button "Search" at bounding box center [773, 443] width 85 height 35
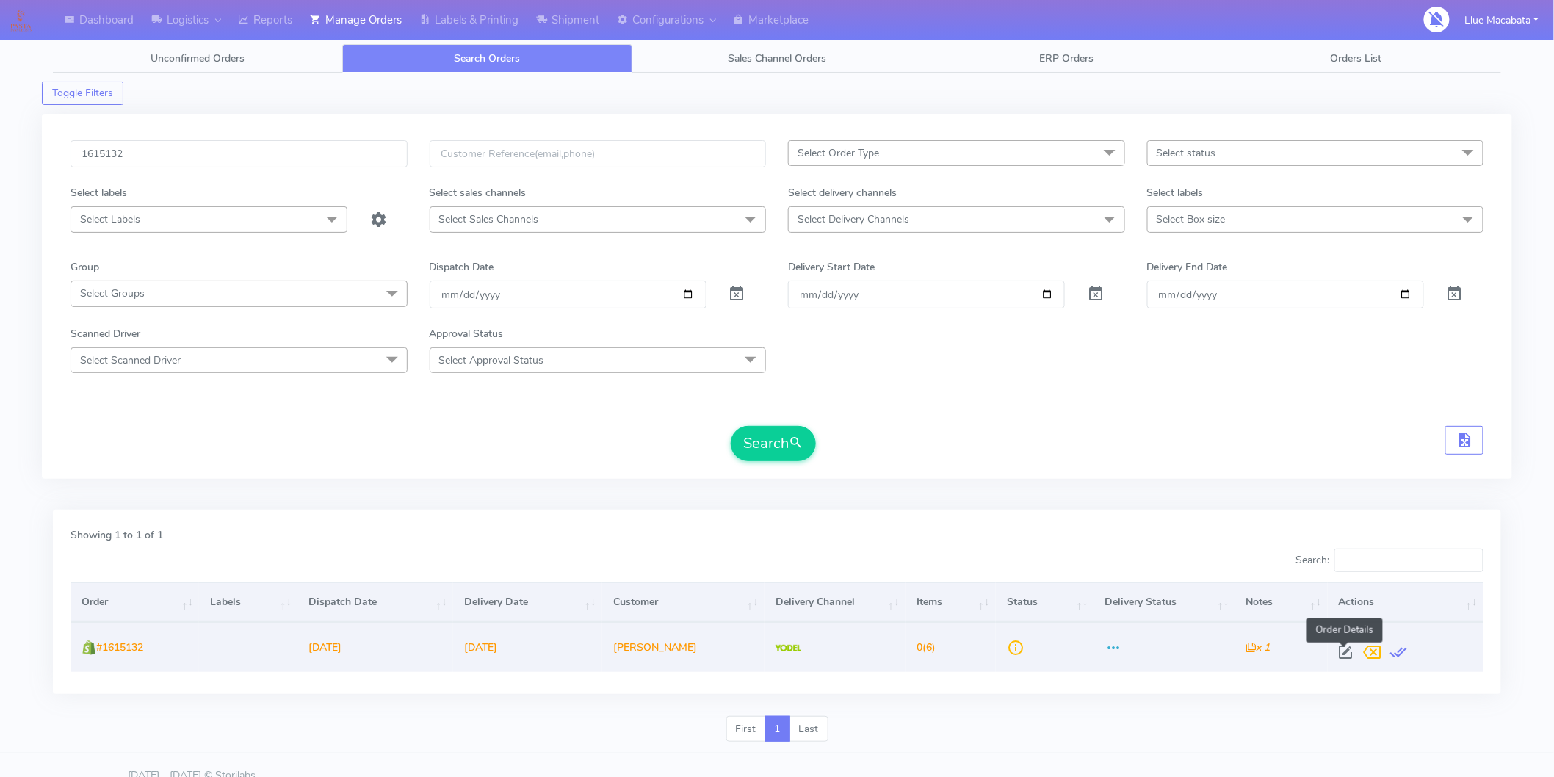
click at [1346, 651] on span at bounding box center [1346, 656] width 26 height 14
select select "5"
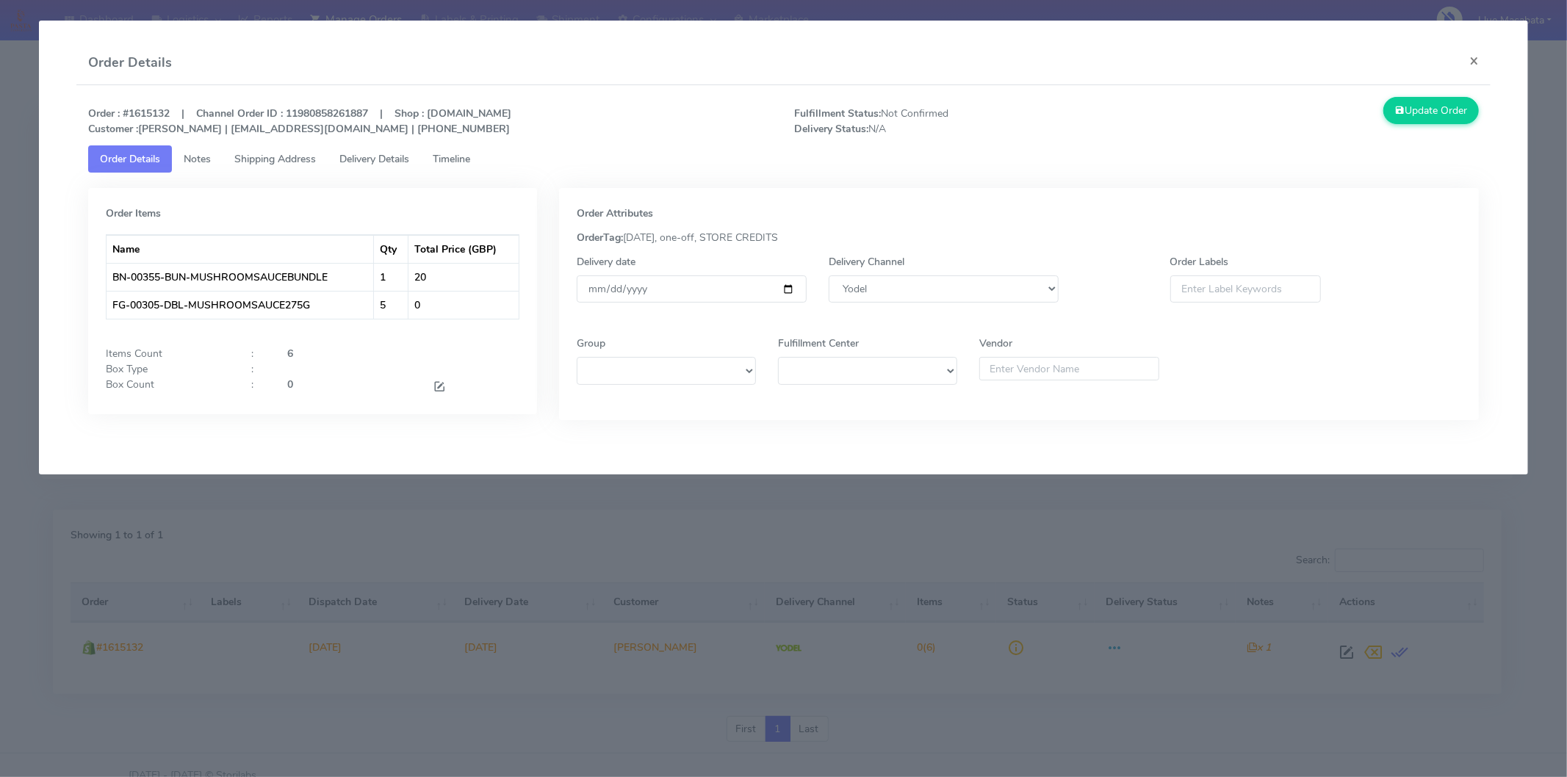
click at [446, 158] on span "Timeline" at bounding box center [451, 159] width 37 height 14
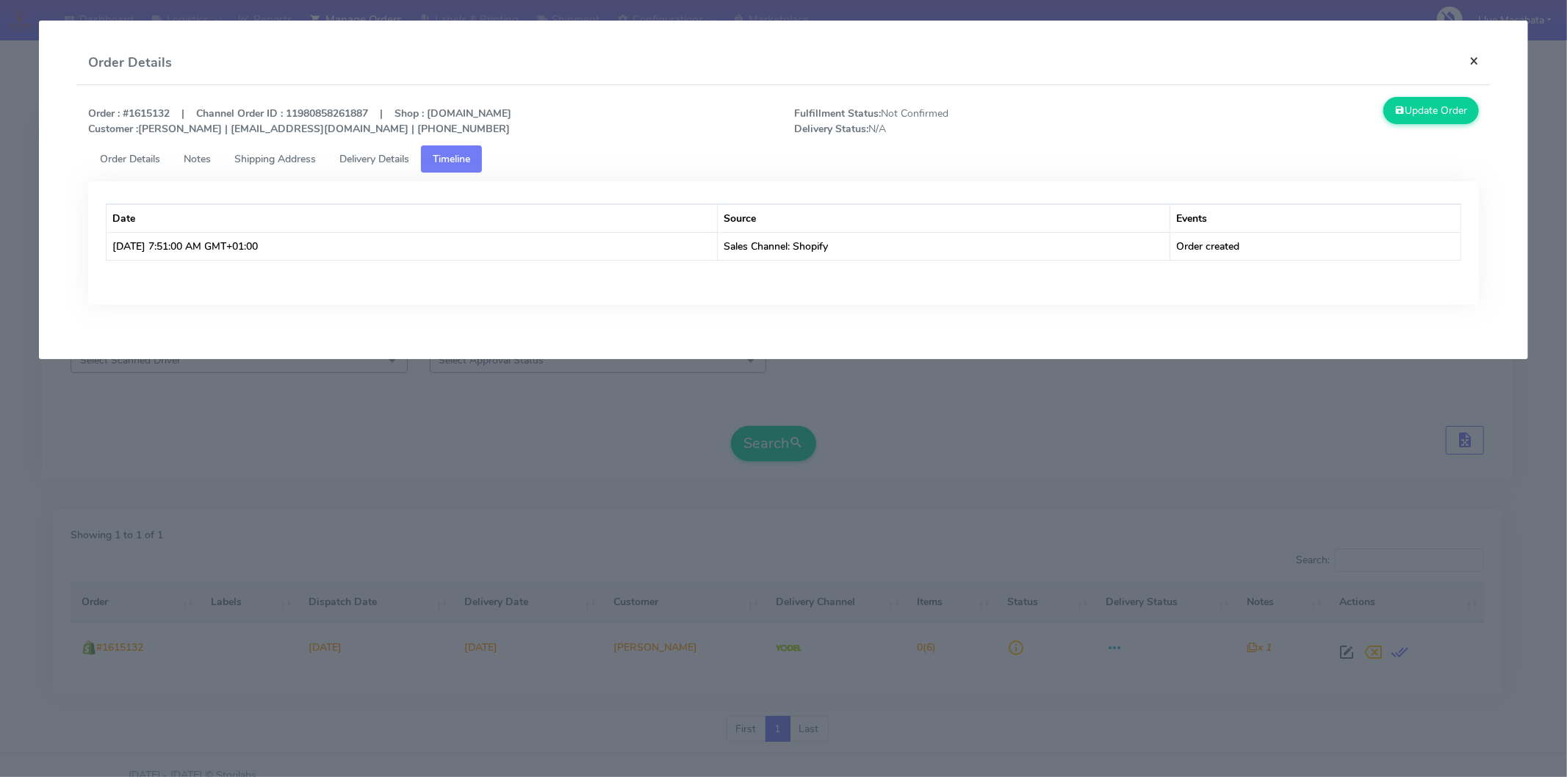
click at [1473, 59] on button "×" at bounding box center [1473, 60] width 33 height 39
